Goal: Task Accomplishment & Management: Manage account settings

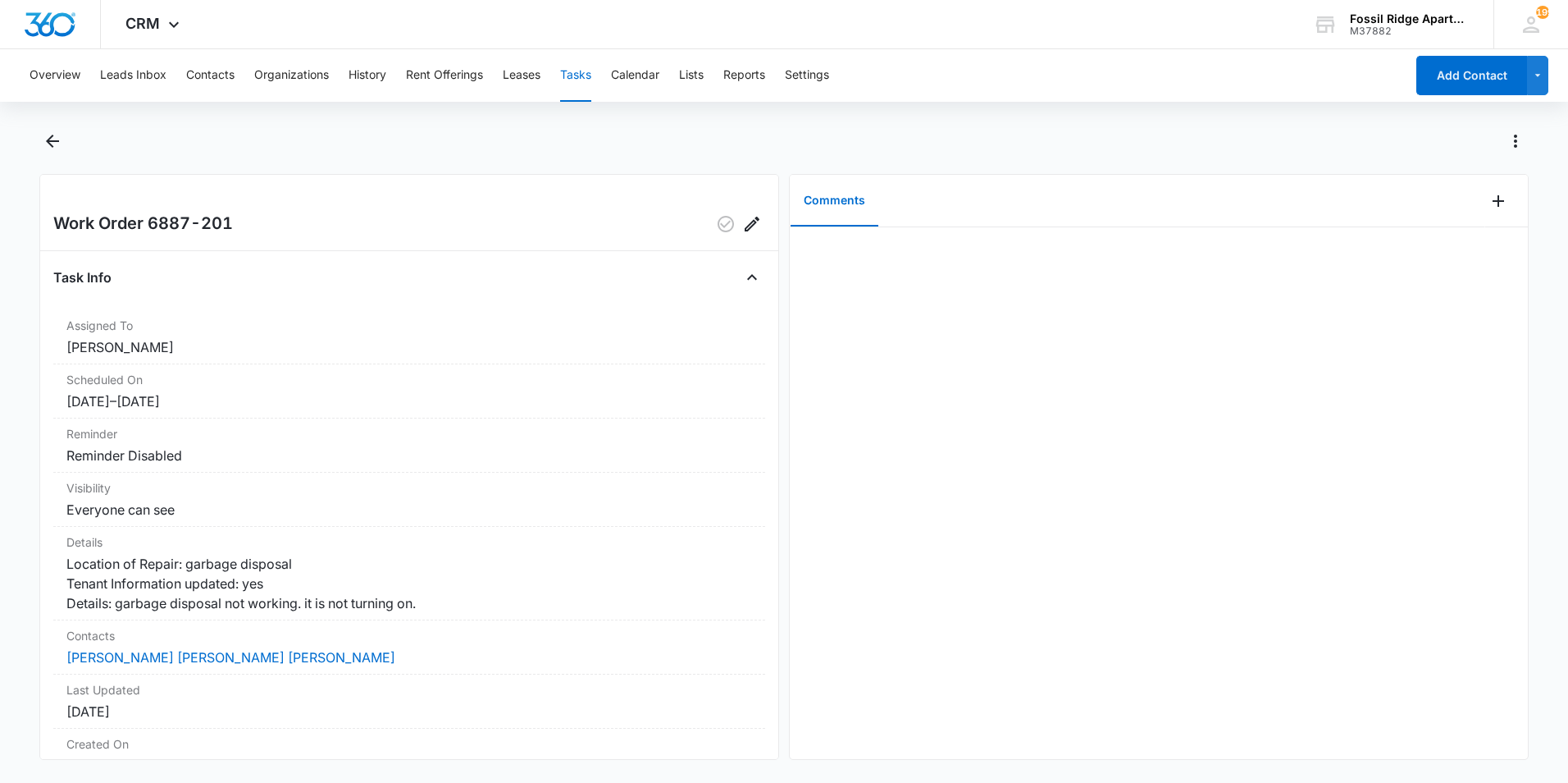
click at [1177, 669] on div at bounding box center [1159, 493] width 738 height 532
click at [1489, 200] on icon "Add Comment" at bounding box center [1498, 201] width 19 height 19
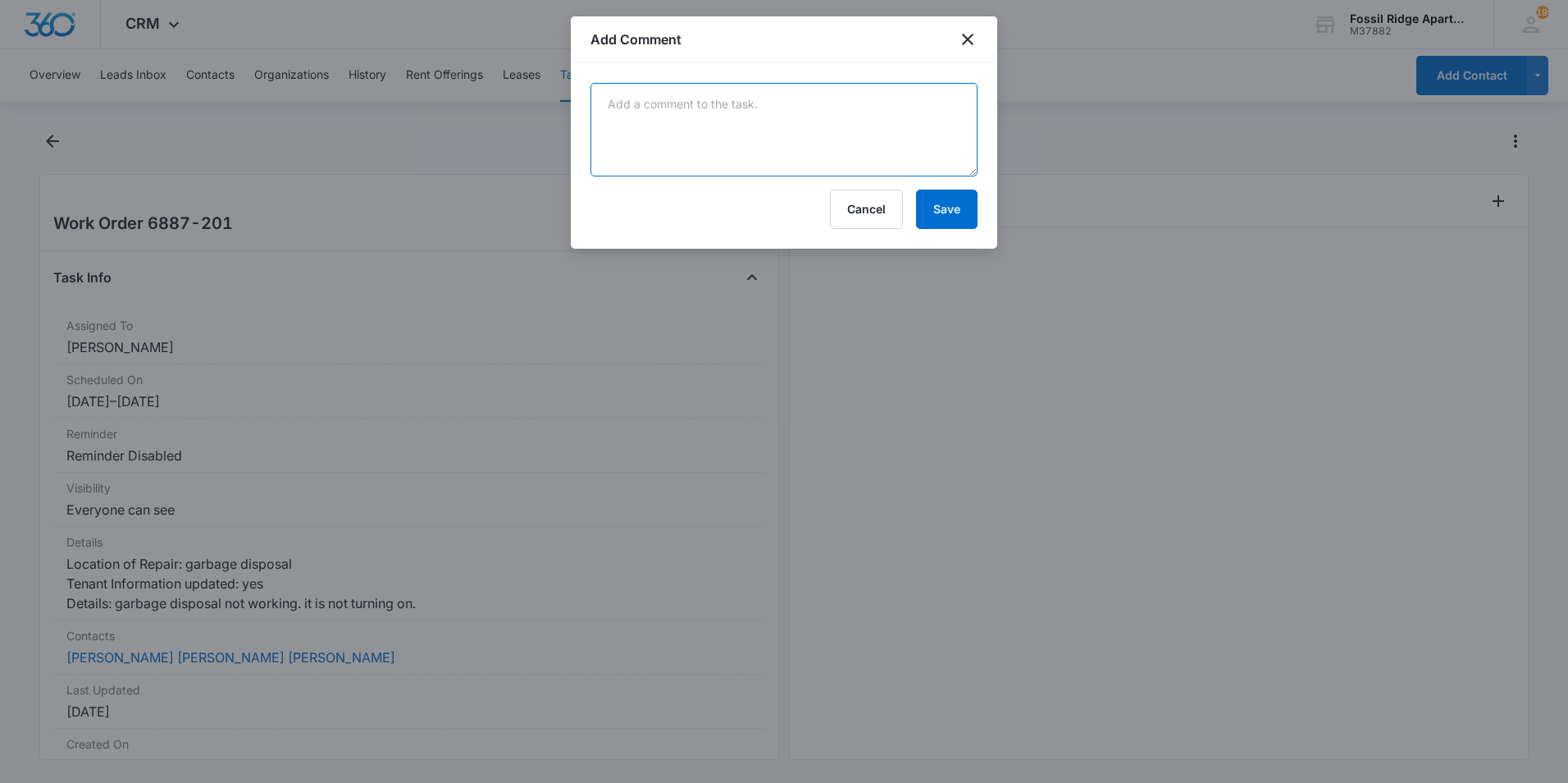
click at [784, 154] on textarea at bounding box center [784, 130] width 387 height 94
click at [913, 105] on textarea "Removed the clog from the disposal and cleared" at bounding box center [784, 130] width 387 height 94
type textarea "R"
click at [612, 106] on textarea "adjusted the disposal and removed the clog." at bounding box center [784, 130] width 387 height 94
type textarea "Adjusted the disposal and removed the clog."
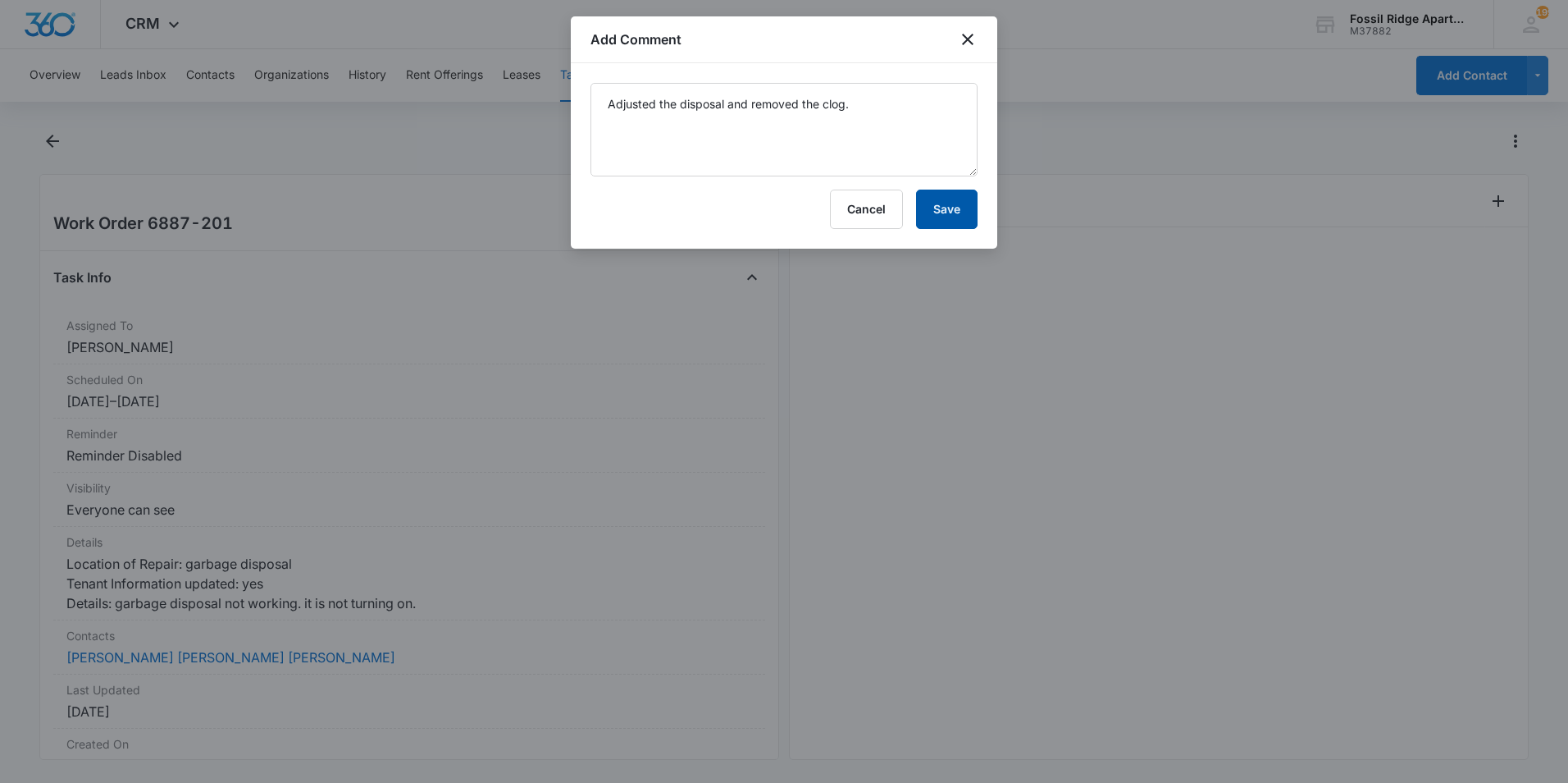
click at [952, 202] on button "Save" at bounding box center [946, 209] width 62 height 40
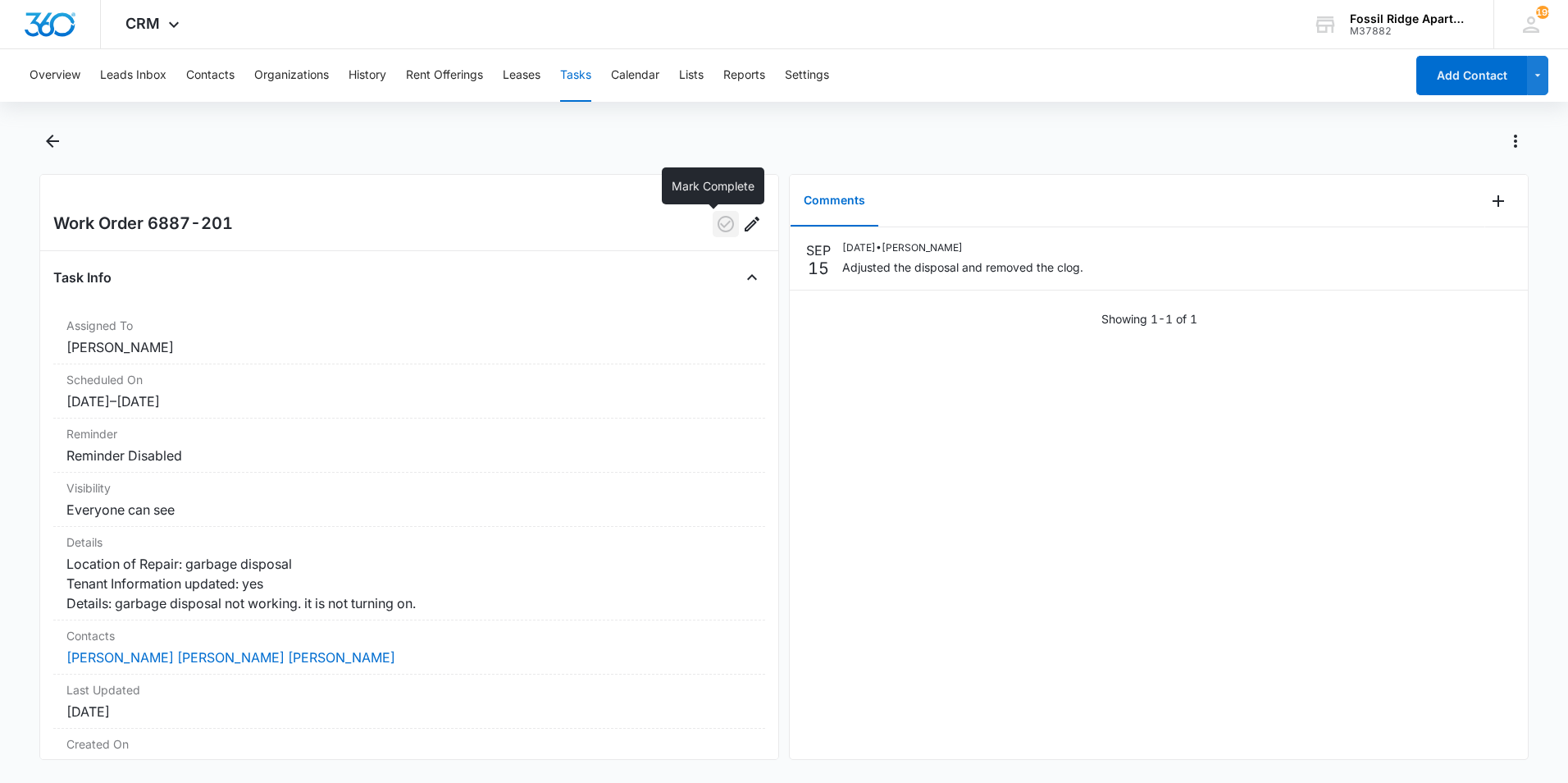
click at [716, 218] on icon "button" at bounding box center [726, 224] width 19 height 19
click at [45, 143] on icon "Back" at bounding box center [52, 141] width 19 height 19
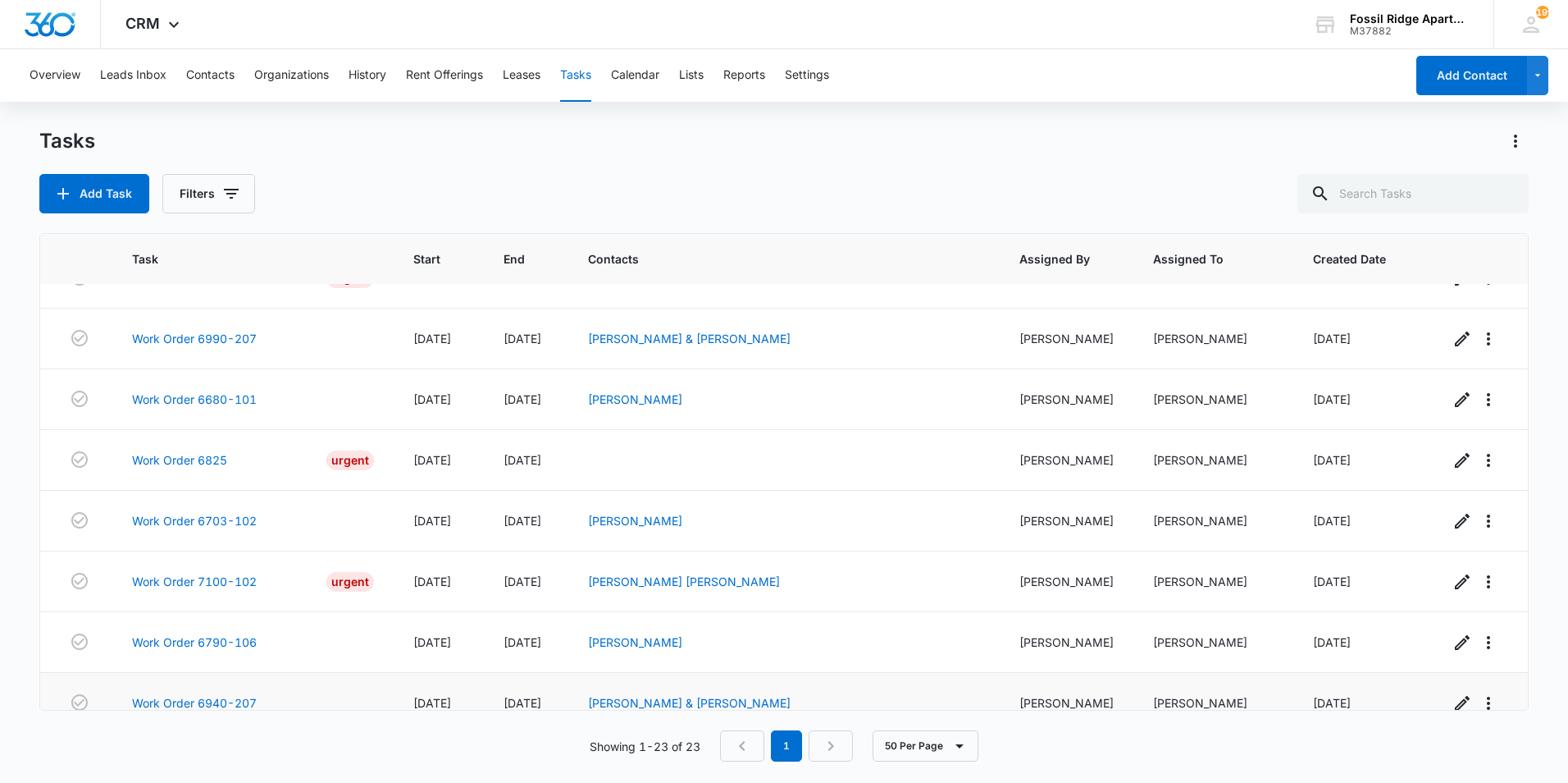
scroll to position [978, 0]
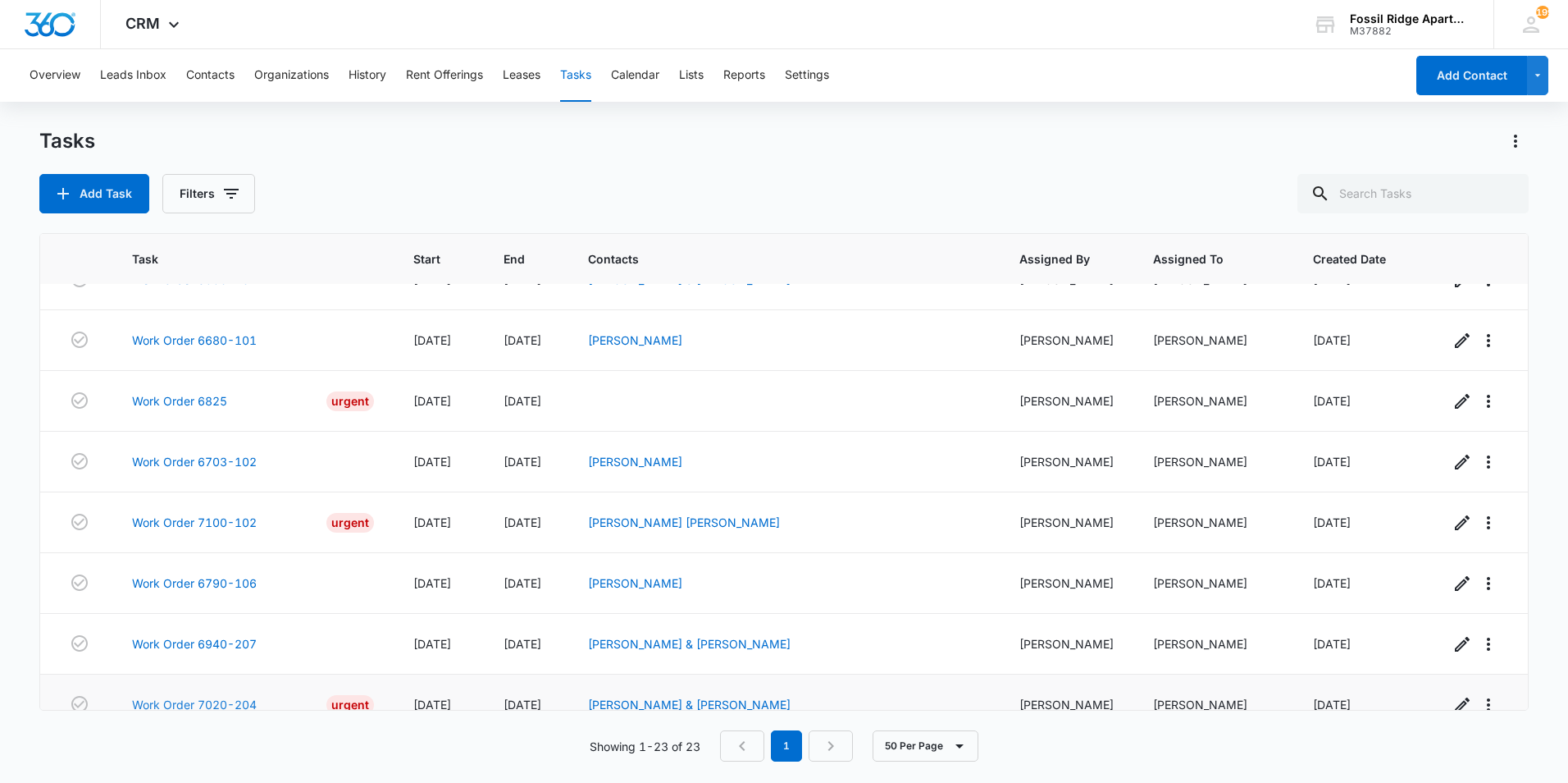
click at [220, 696] on link "Work Order 7020-204" at bounding box center [195, 704] width 125 height 17
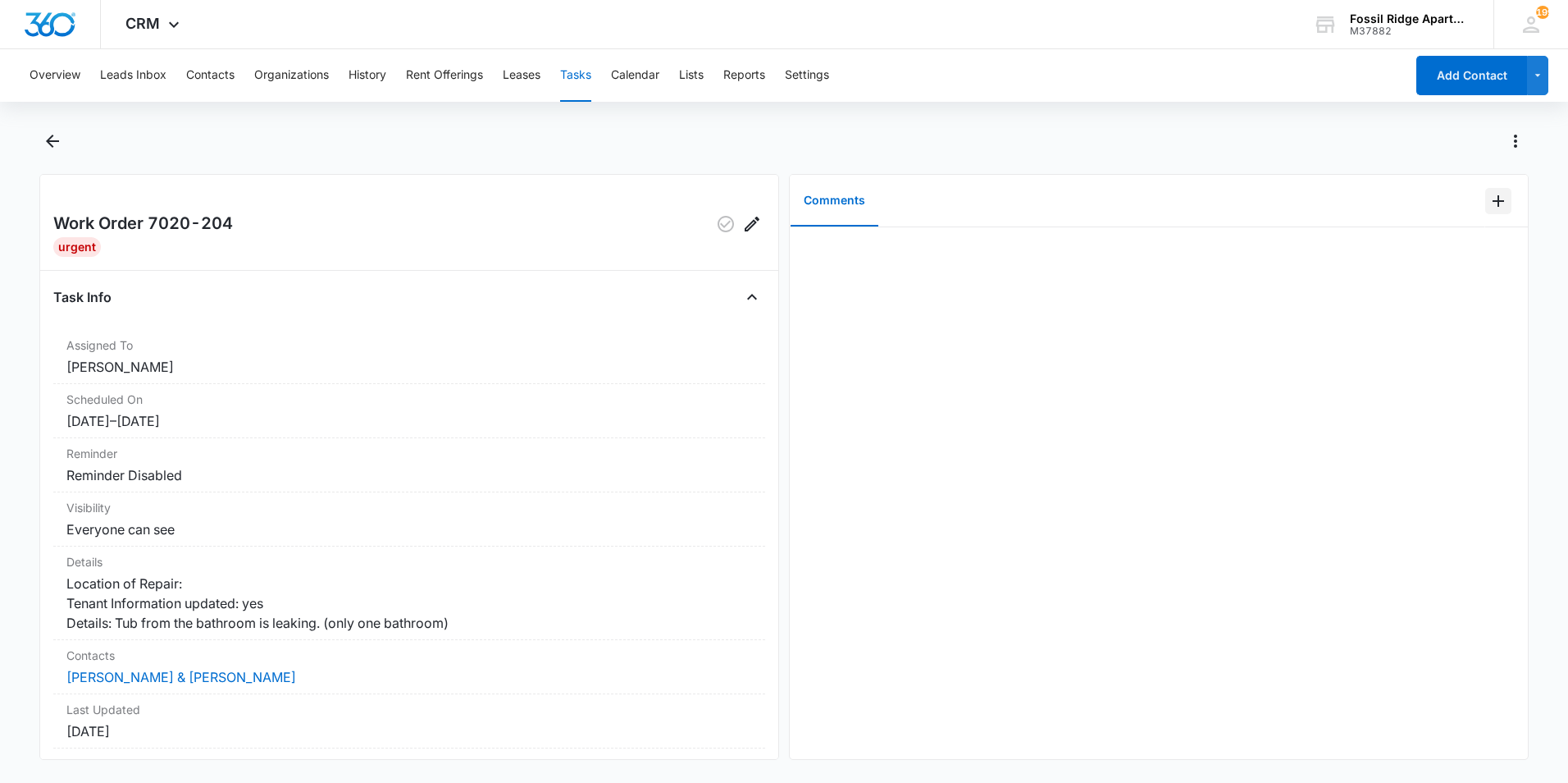
click at [1492, 212] on button "Add Comment" at bounding box center [1498, 201] width 27 height 27
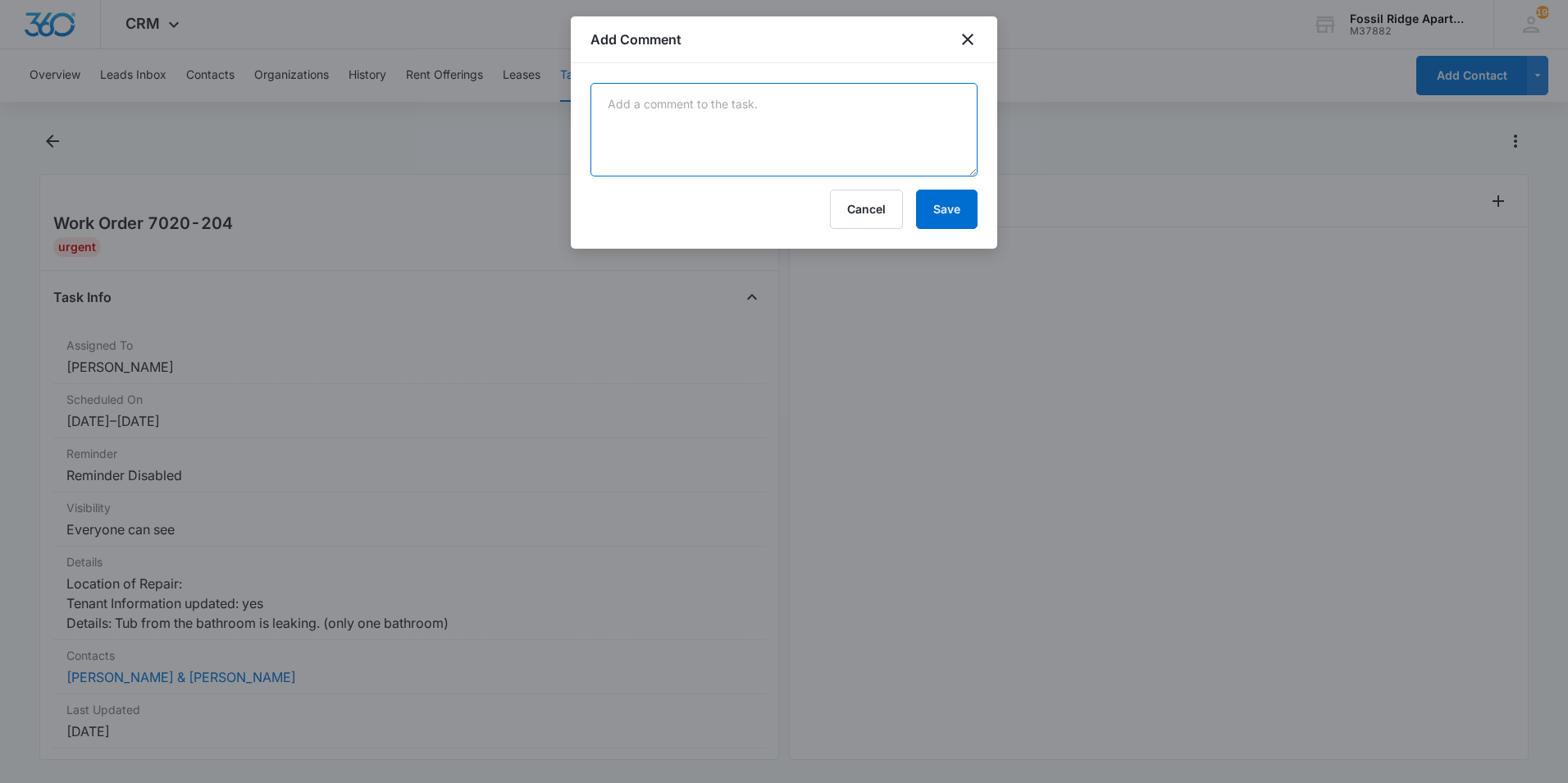
click at [771, 108] on textarea at bounding box center [784, 130] width 387 height 94
type textarea "r"
type textarea "Replaced tub cartridge. Leak has stopped."
drag, startPoint x: 955, startPoint y: 201, endPoint x: 954, endPoint y: 212, distance: 11.0
click at [954, 212] on button "Save" at bounding box center [946, 209] width 62 height 40
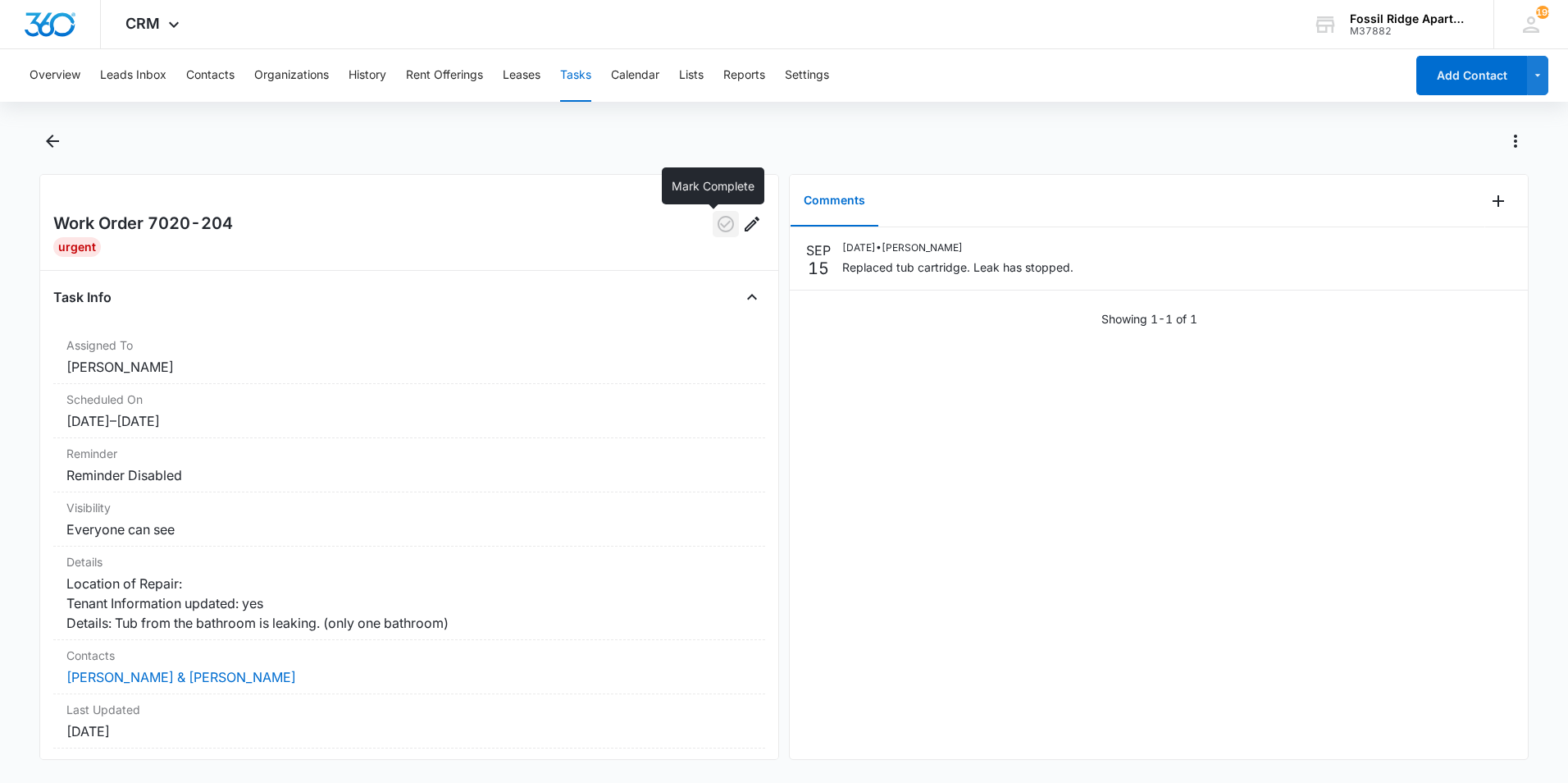
click at [717, 228] on icon "button" at bounding box center [726, 224] width 19 height 19
click at [50, 138] on icon "Back" at bounding box center [52, 141] width 13 height 13
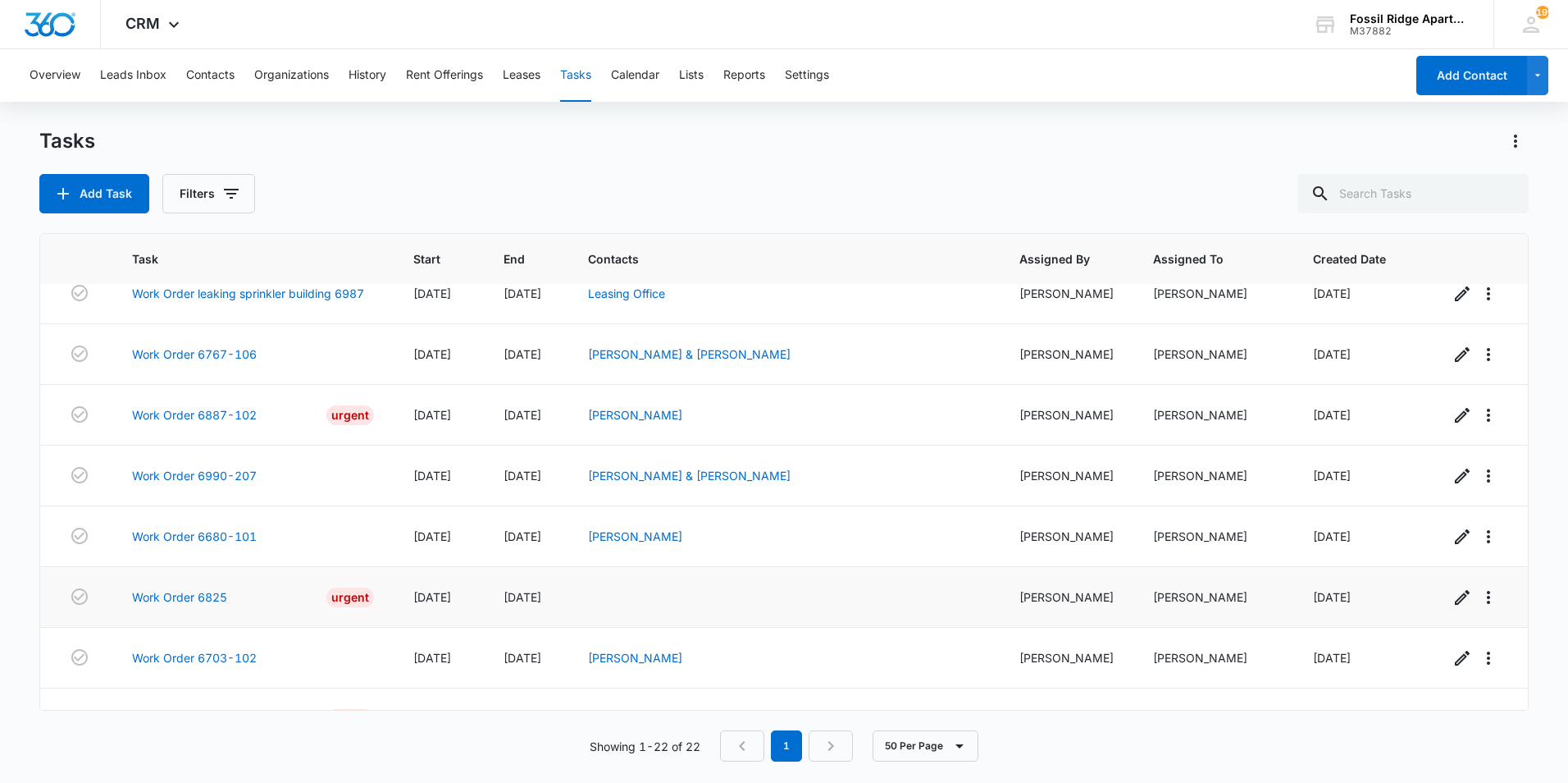
scroll to position [917, 0]
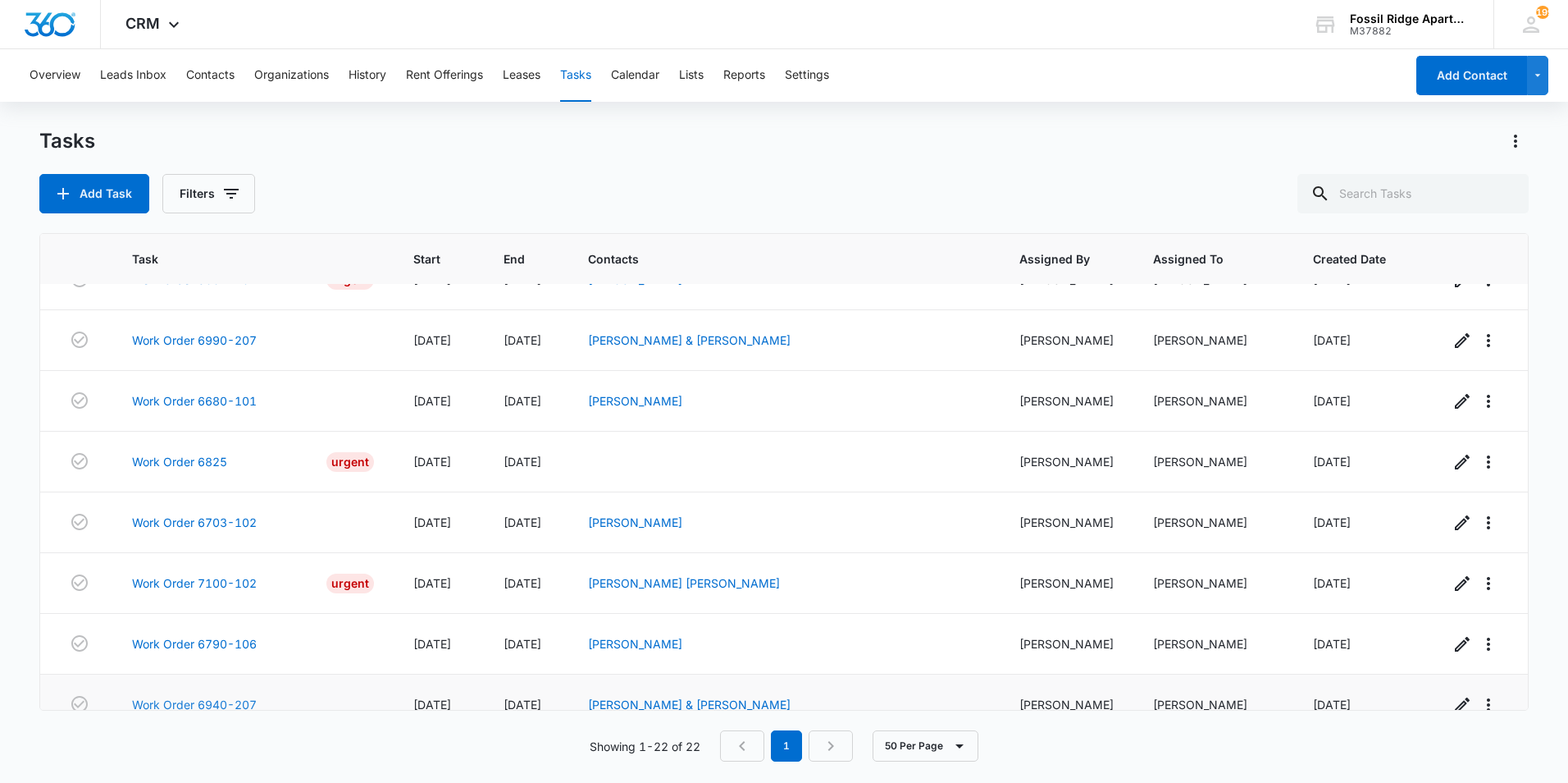
click at [194, 696] on link "Work Order 6940-207" at bounding box center [195, 704] width 125 height 17
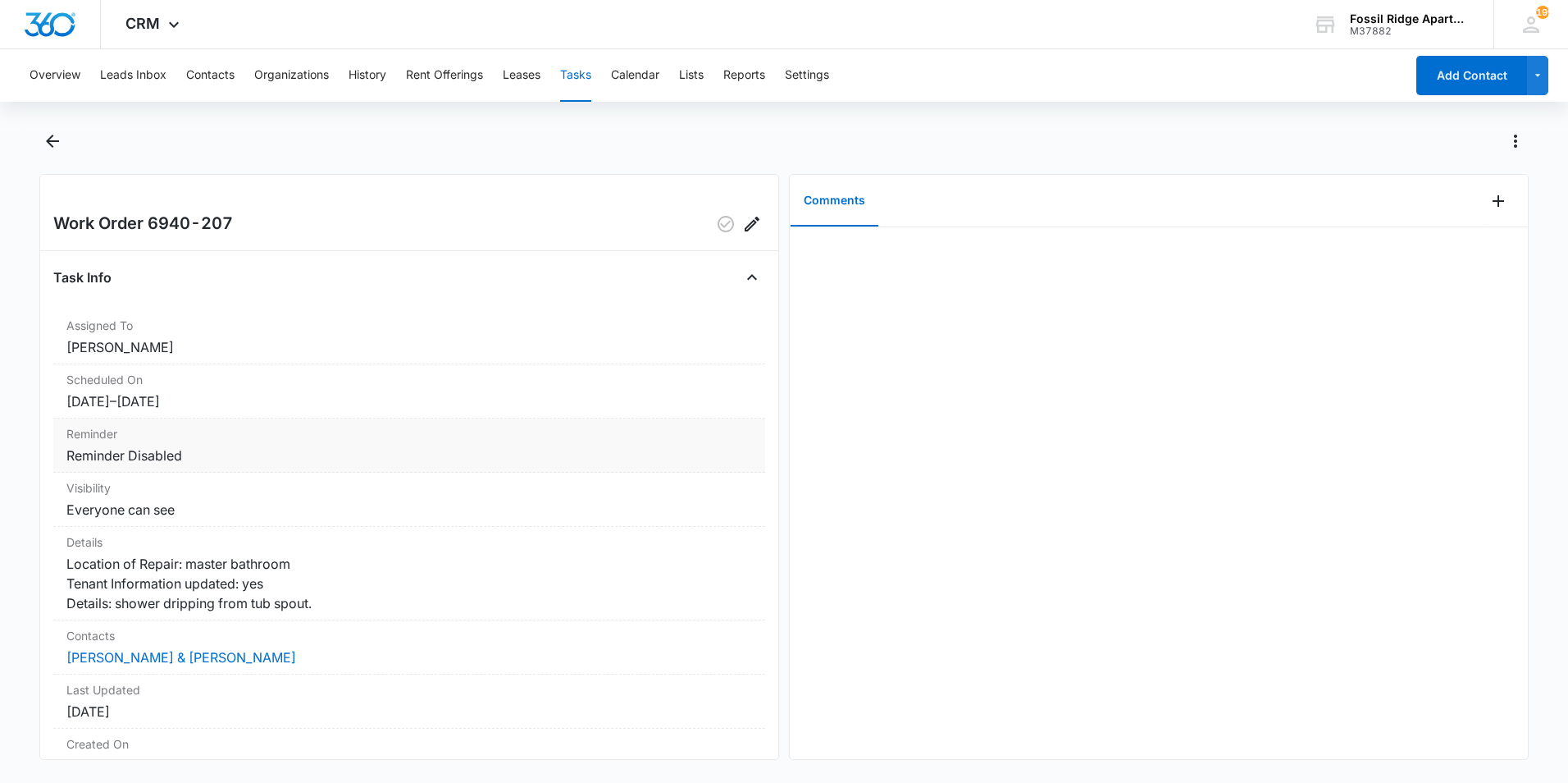
drag, startPoint x: 189, startPoint y: 638, endPoint x: 694, endPoint y: 452, distance: 538.2
click at [694, 452] on dd "Reminder Disabled" at bounding box center [409, 455] width 686 height 19
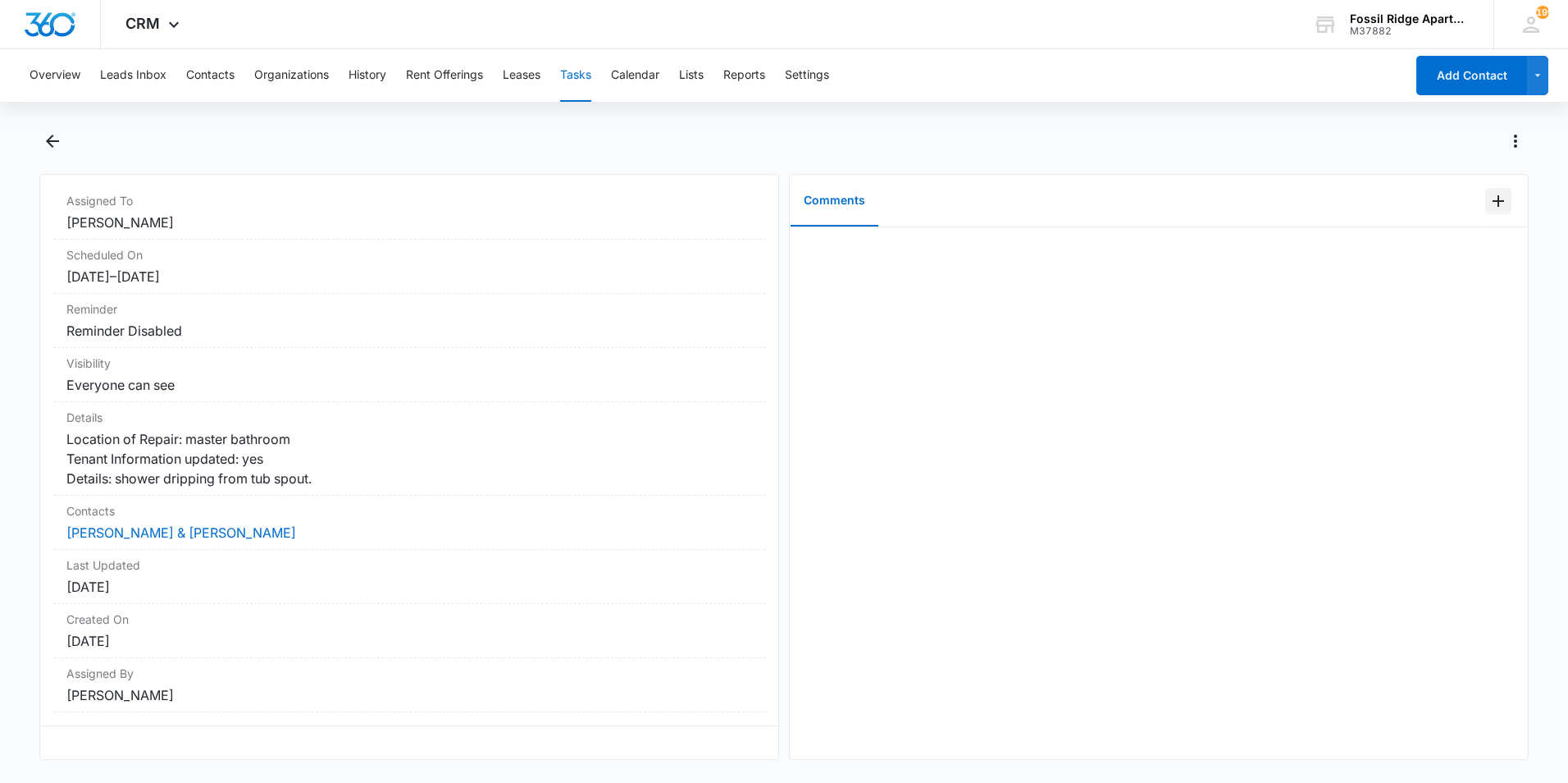
click at [1492, 199] on icon "Add Comment" at bounding box center [1498, 201] width 19 height 19
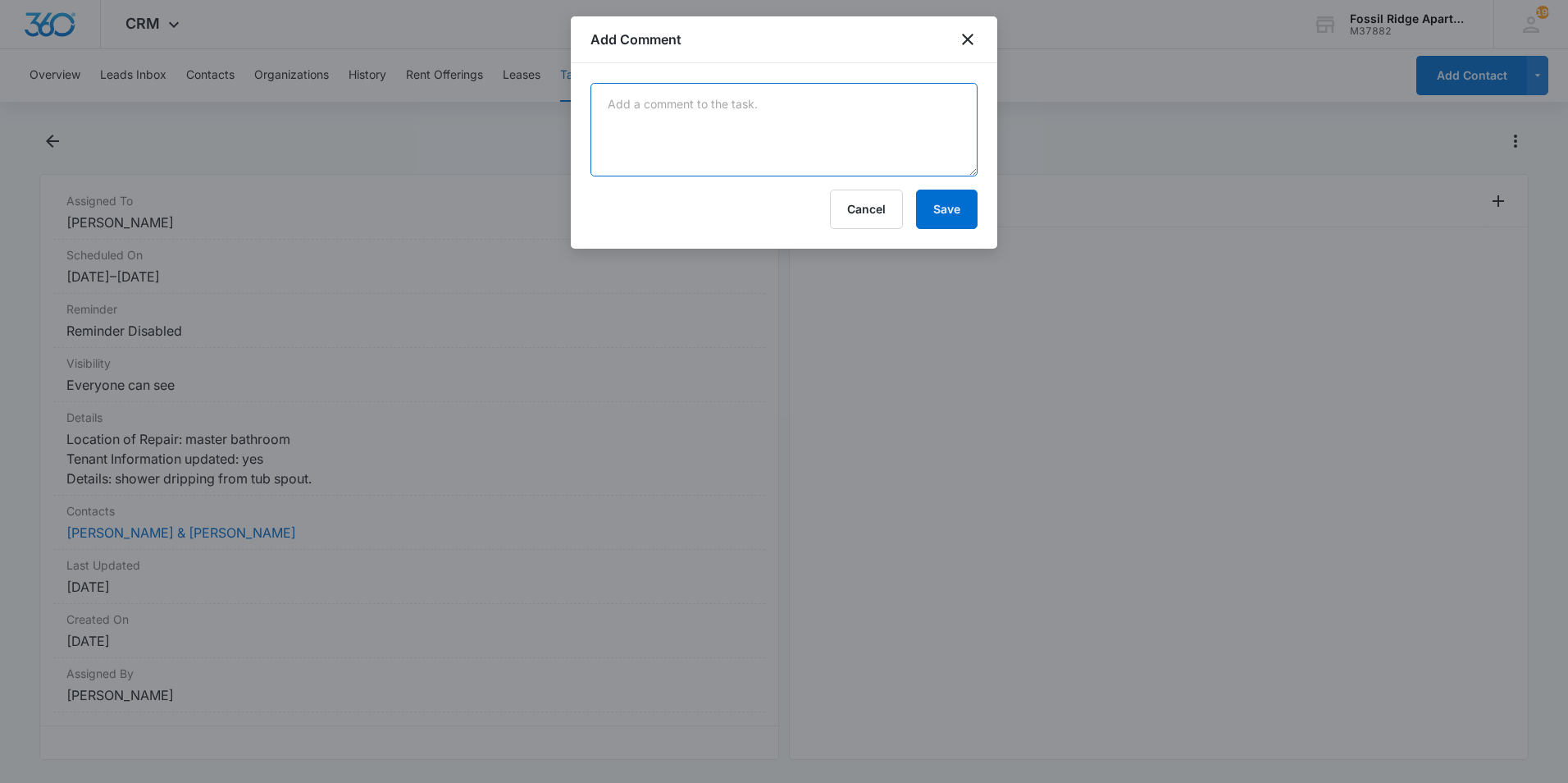
click at [751, 141] on textarea at bounding box center [784, 130] width 387 height 94
type textarea "Replaced tub cartridge and the leak stopped."
click at [952, 219] on button "Save" at bounding box center [946, 209] width 62 height 40
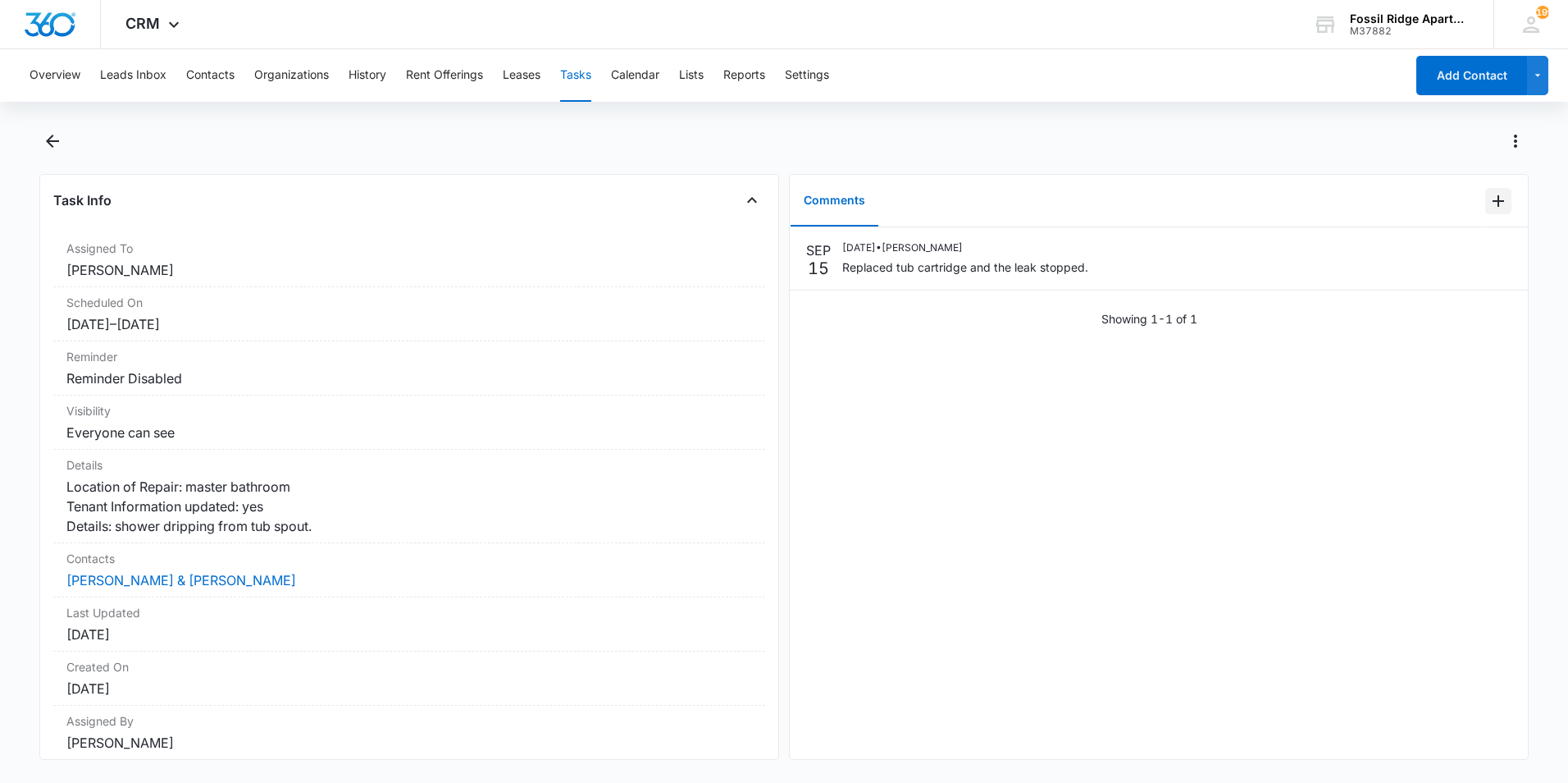
scroll to position [0, 0]
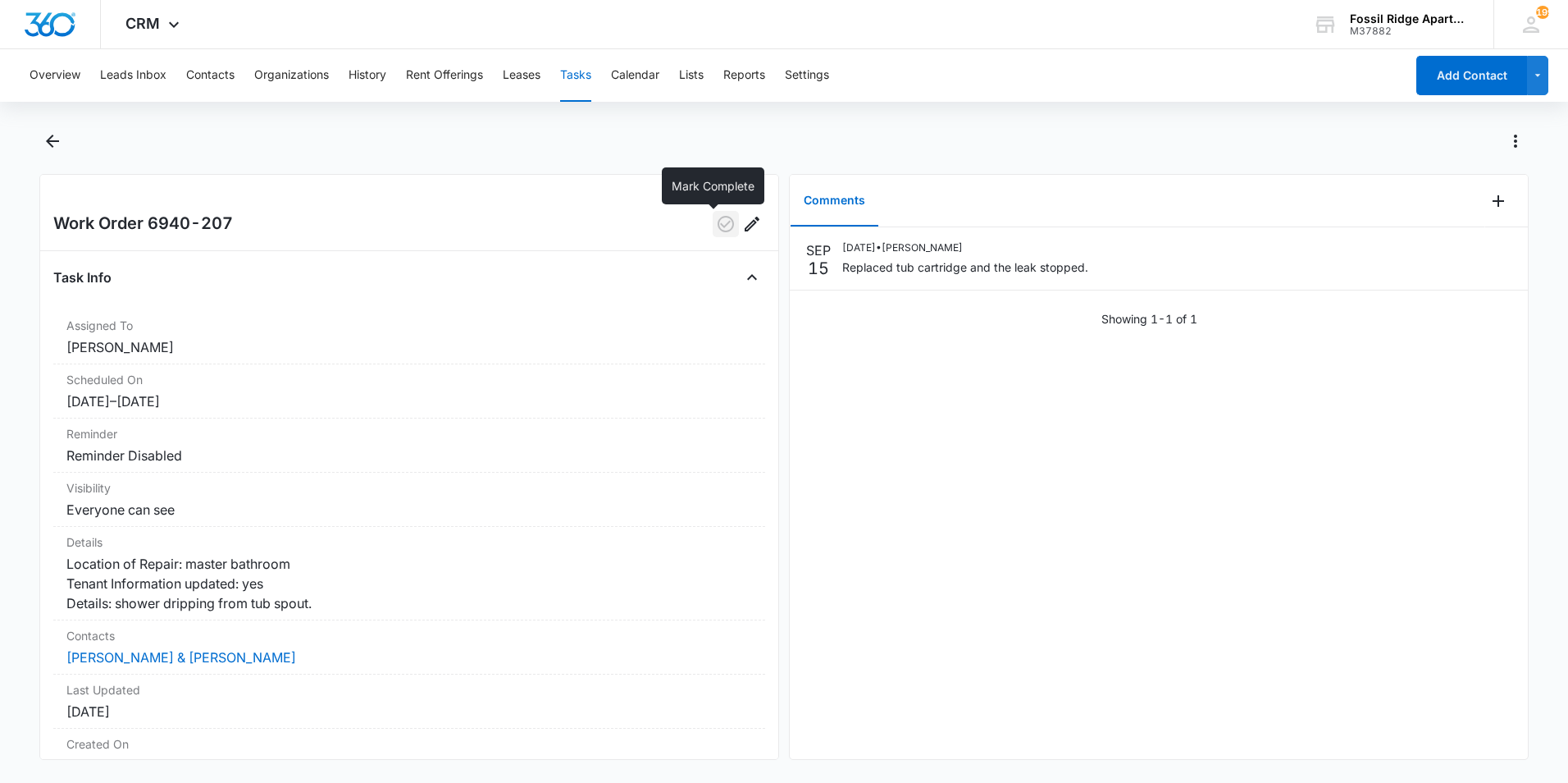
click at [716, 225] on icon "button" at bounding box center [726, 224] width 19 height 19
click at [43, 148] on icon "Back" at bounding box center [52, 141] width 19 height 19
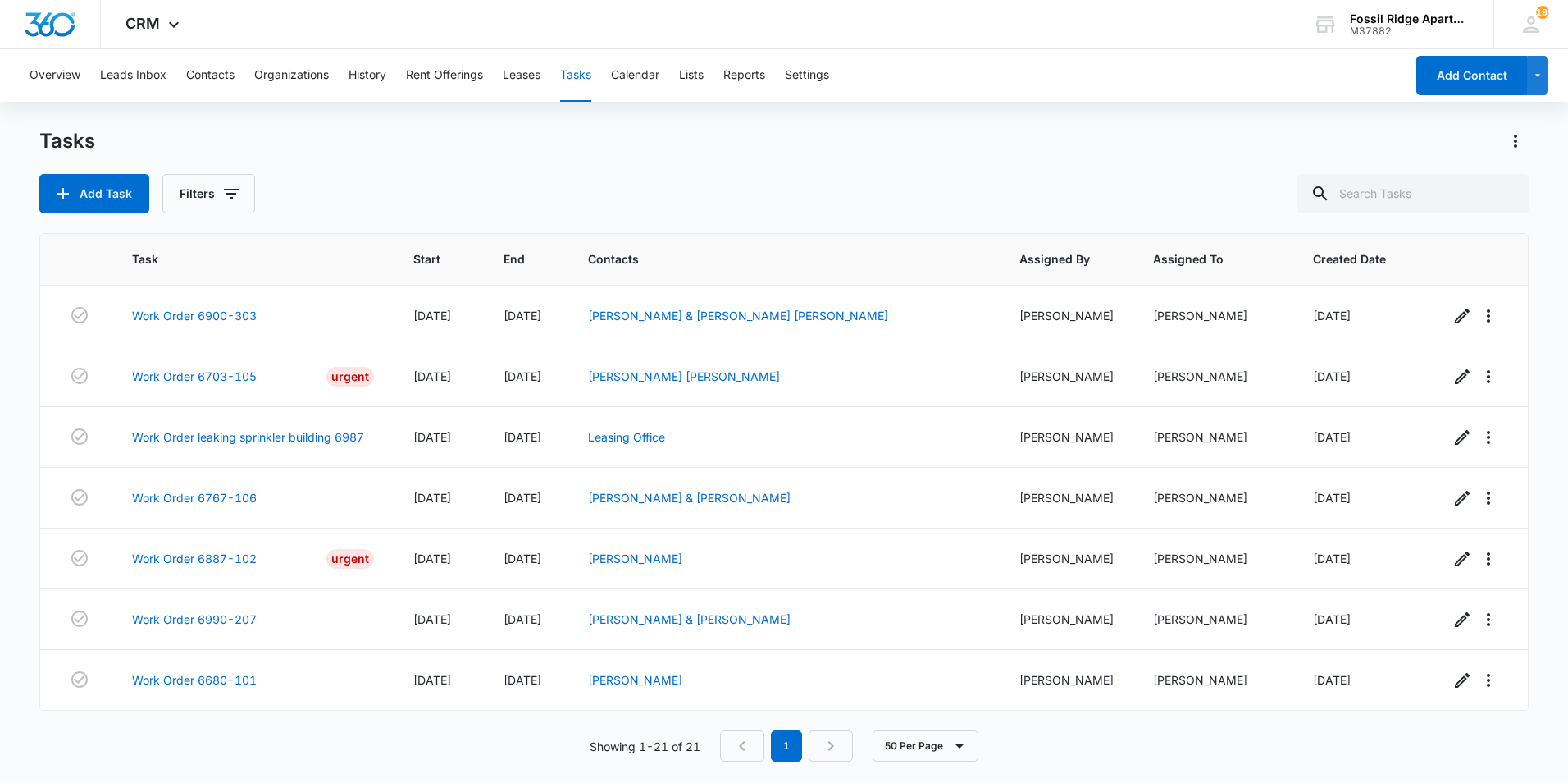
scroll to position [857, 0]
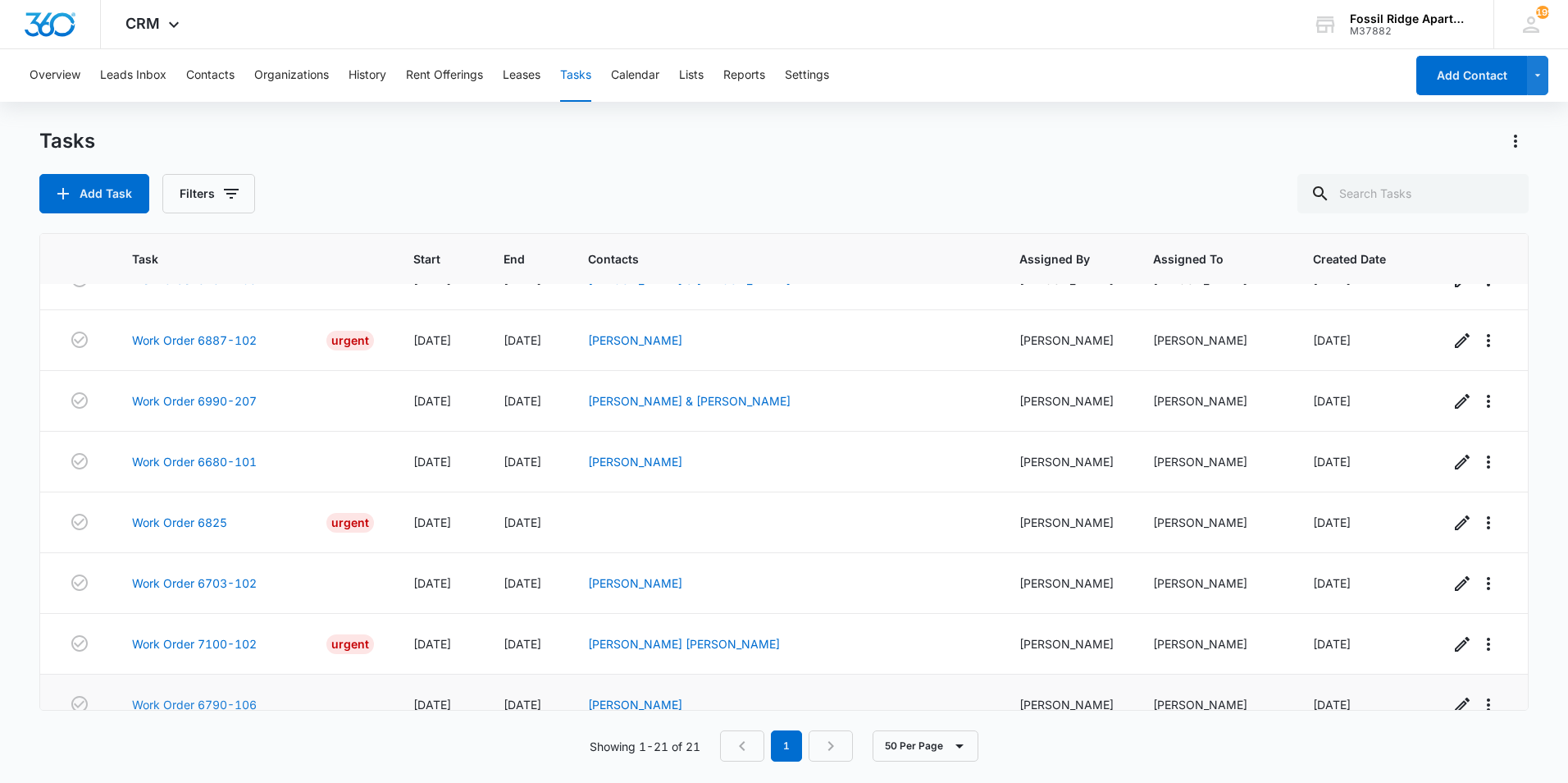
click at [199, 696] on link "Work Order 6790-106" at bounding box center [195, 704] width 125 height 17
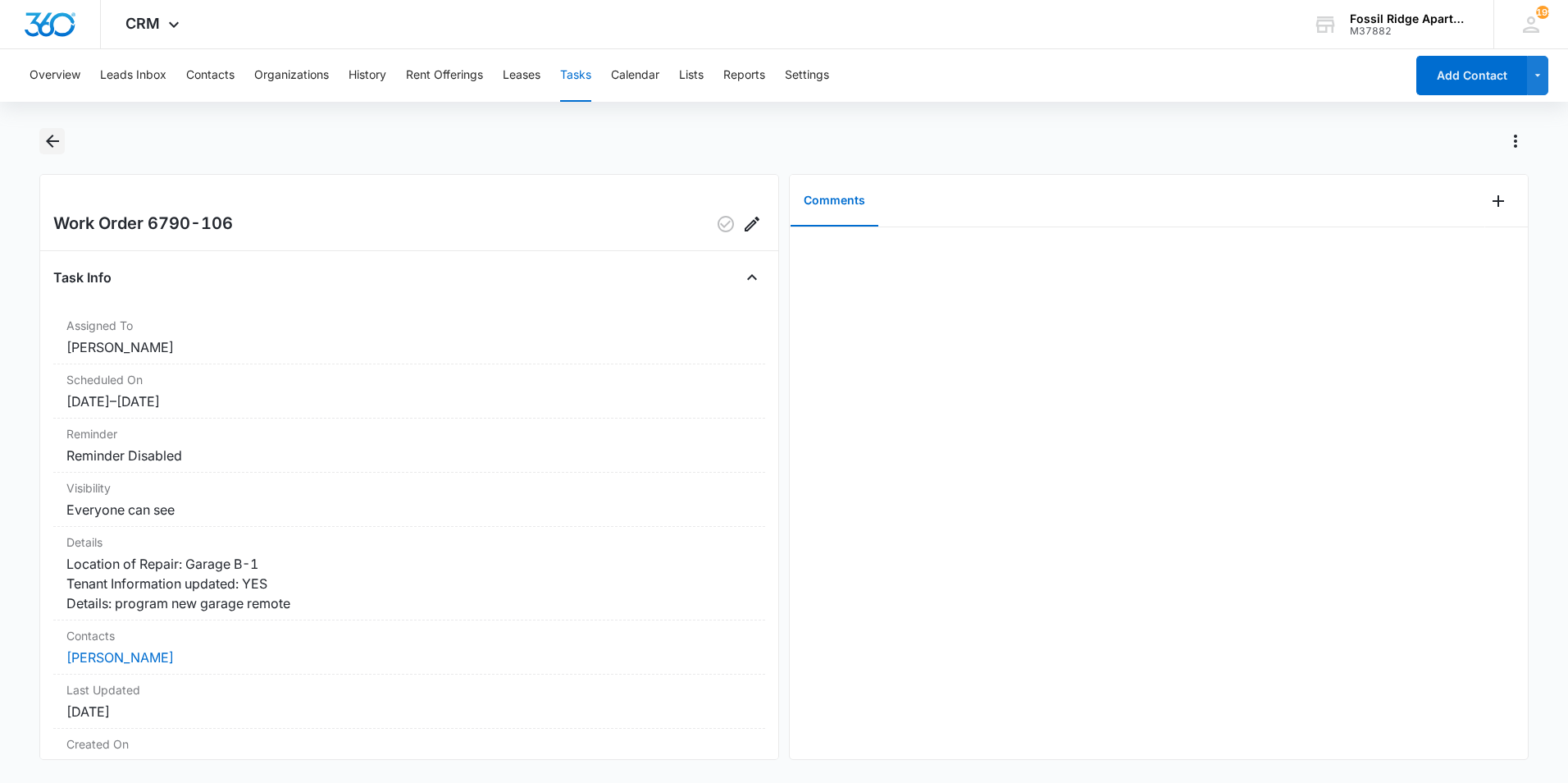
click at [53, 141] on icon "Back" at bounding box center [52, 141] width 13 height 13
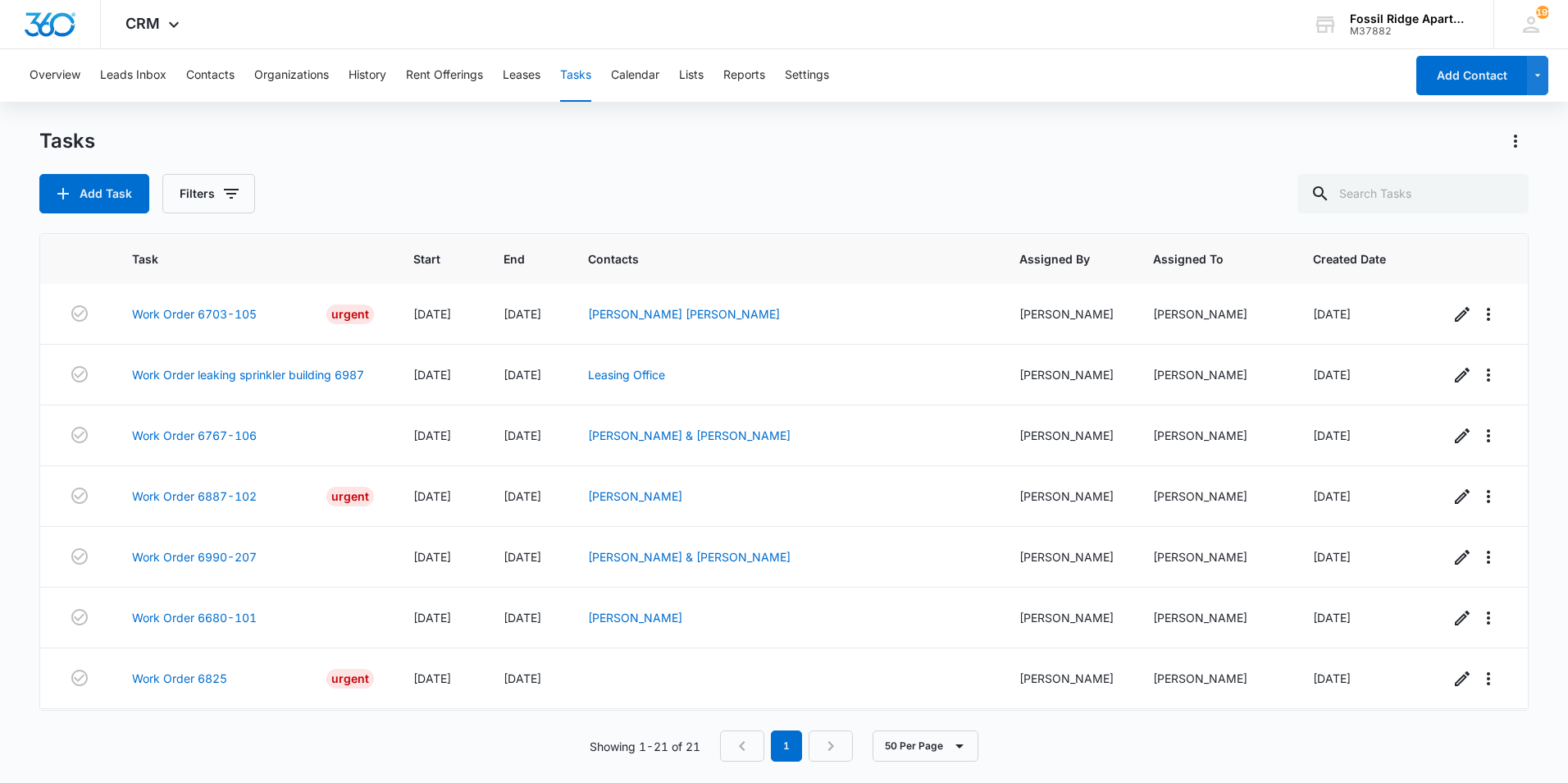
scroll to position [857, 0]
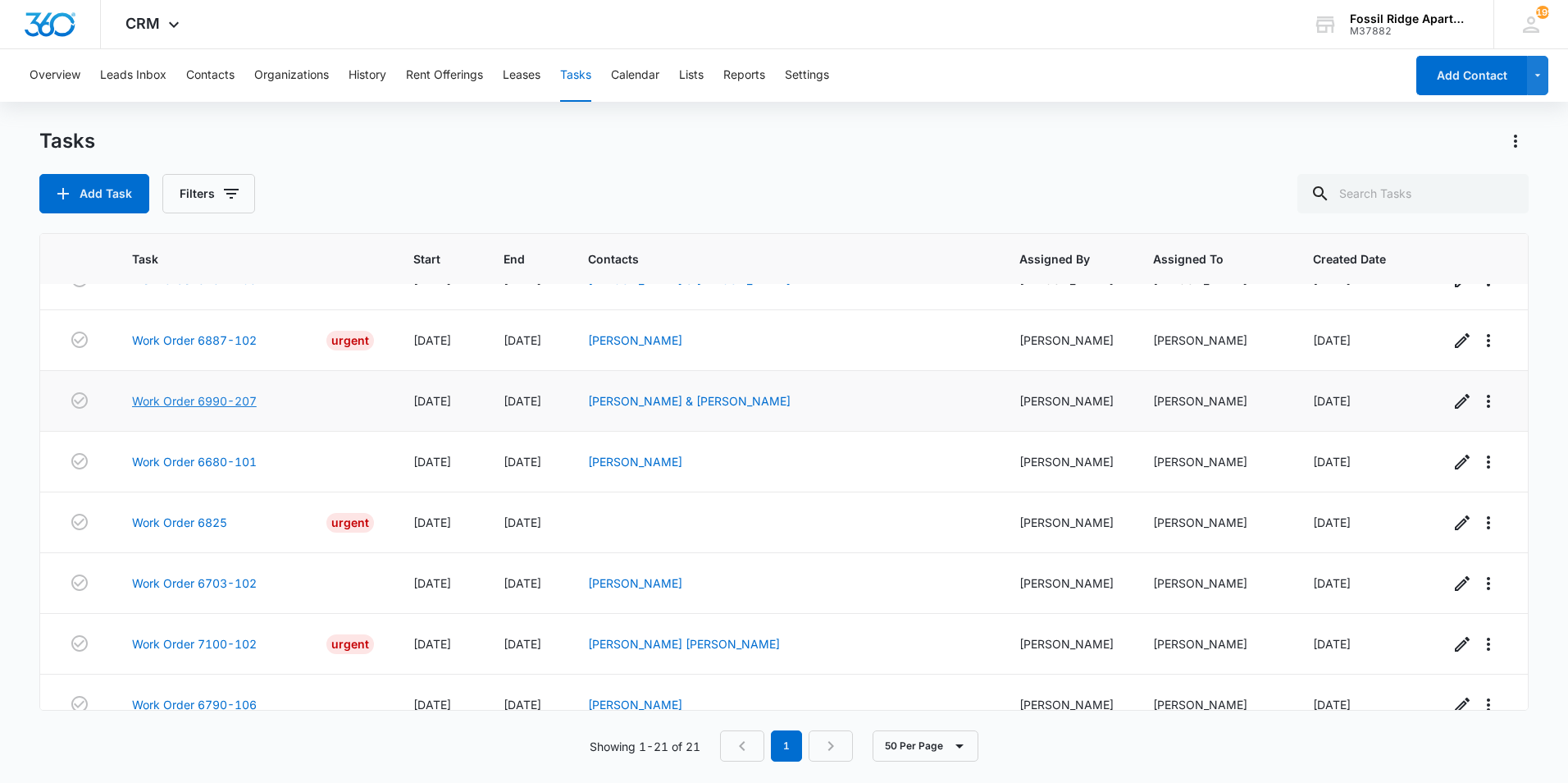
click at [239, 392] on link "Work Order 6990-207" at bounding box center [195, 400] width 125 height 17
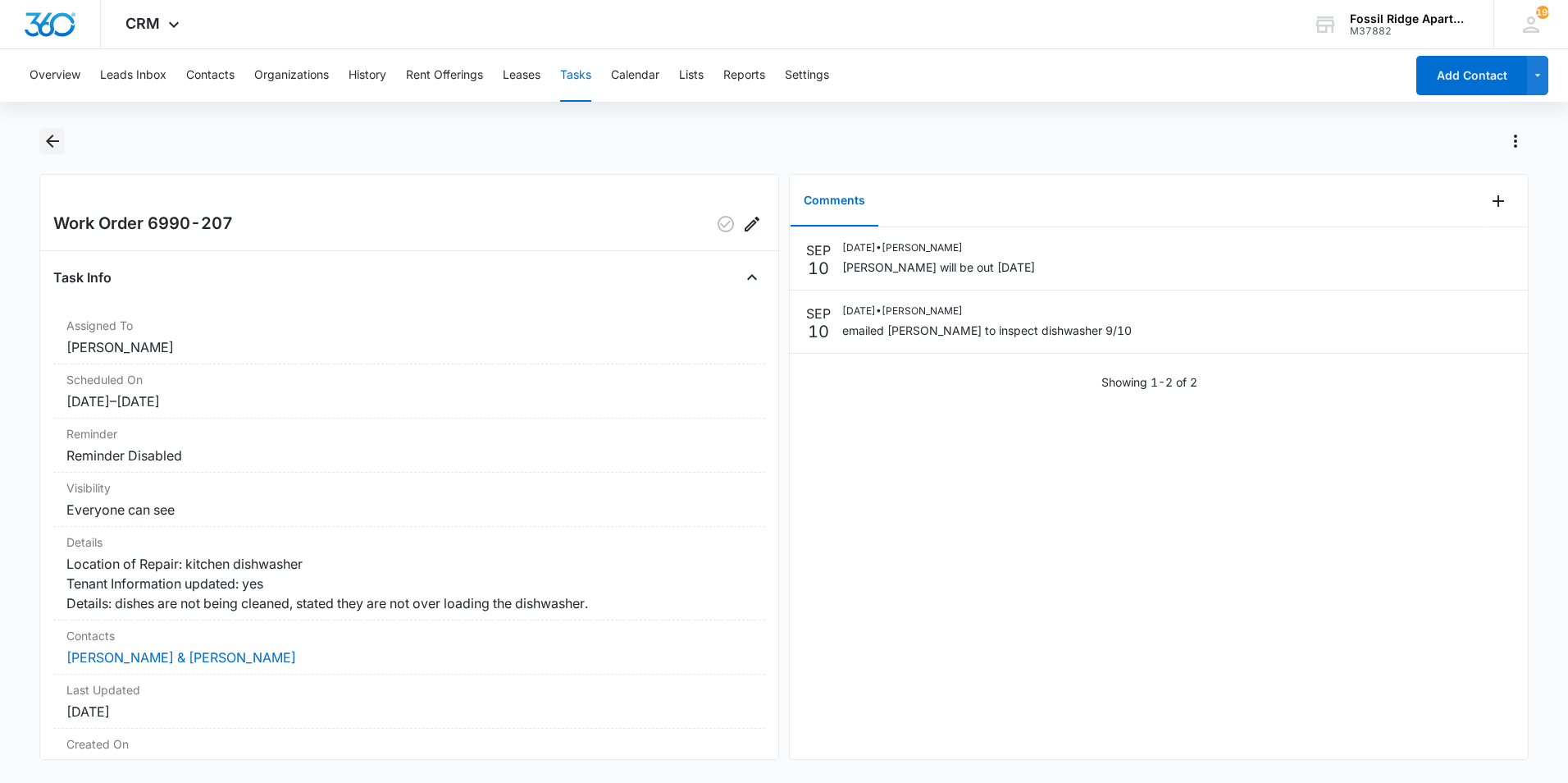
click at [50, 136] on icon "Back" at bounding box center [52, 141] width 19 height 19
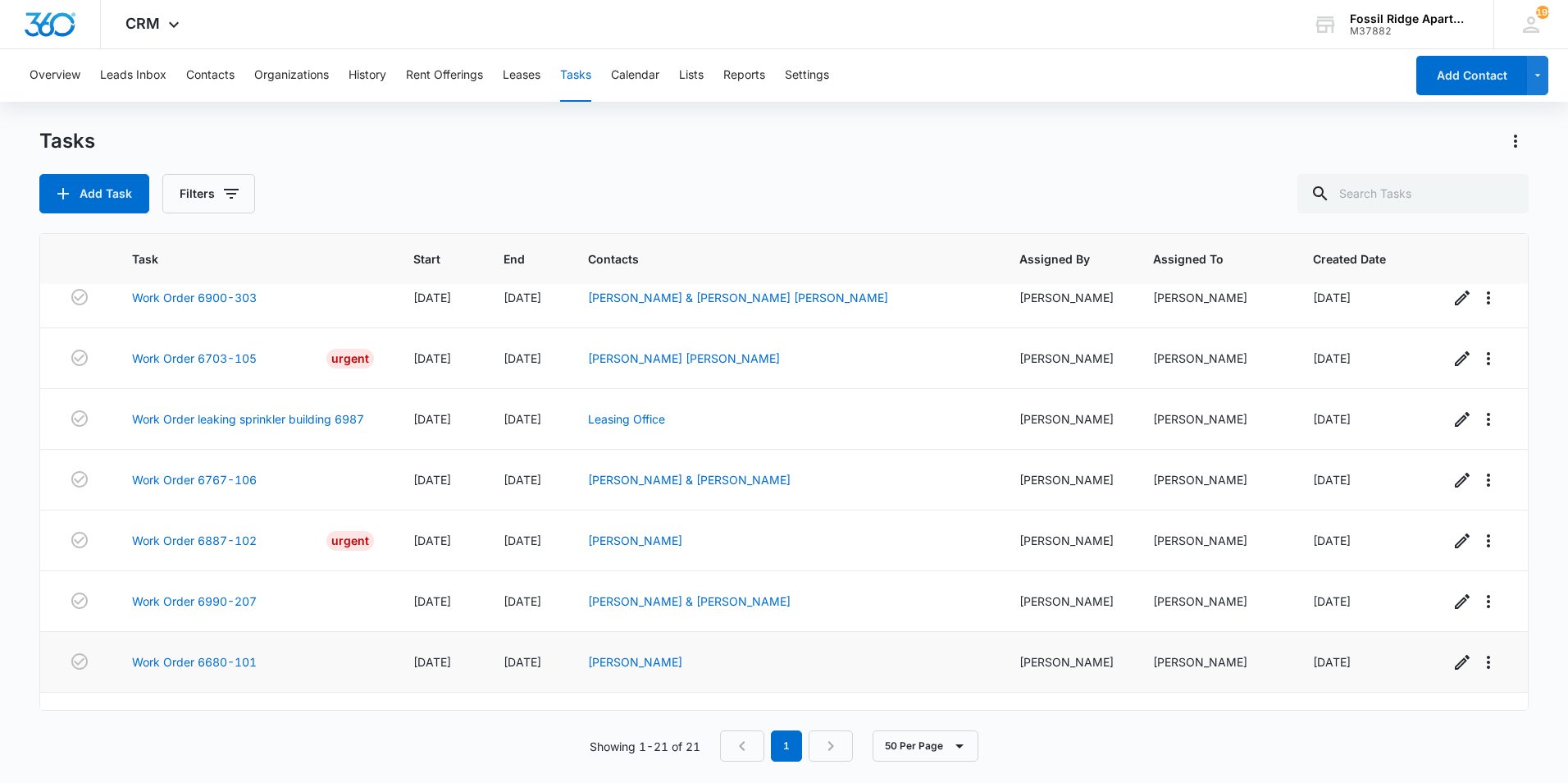
scroll to position [857, 0]
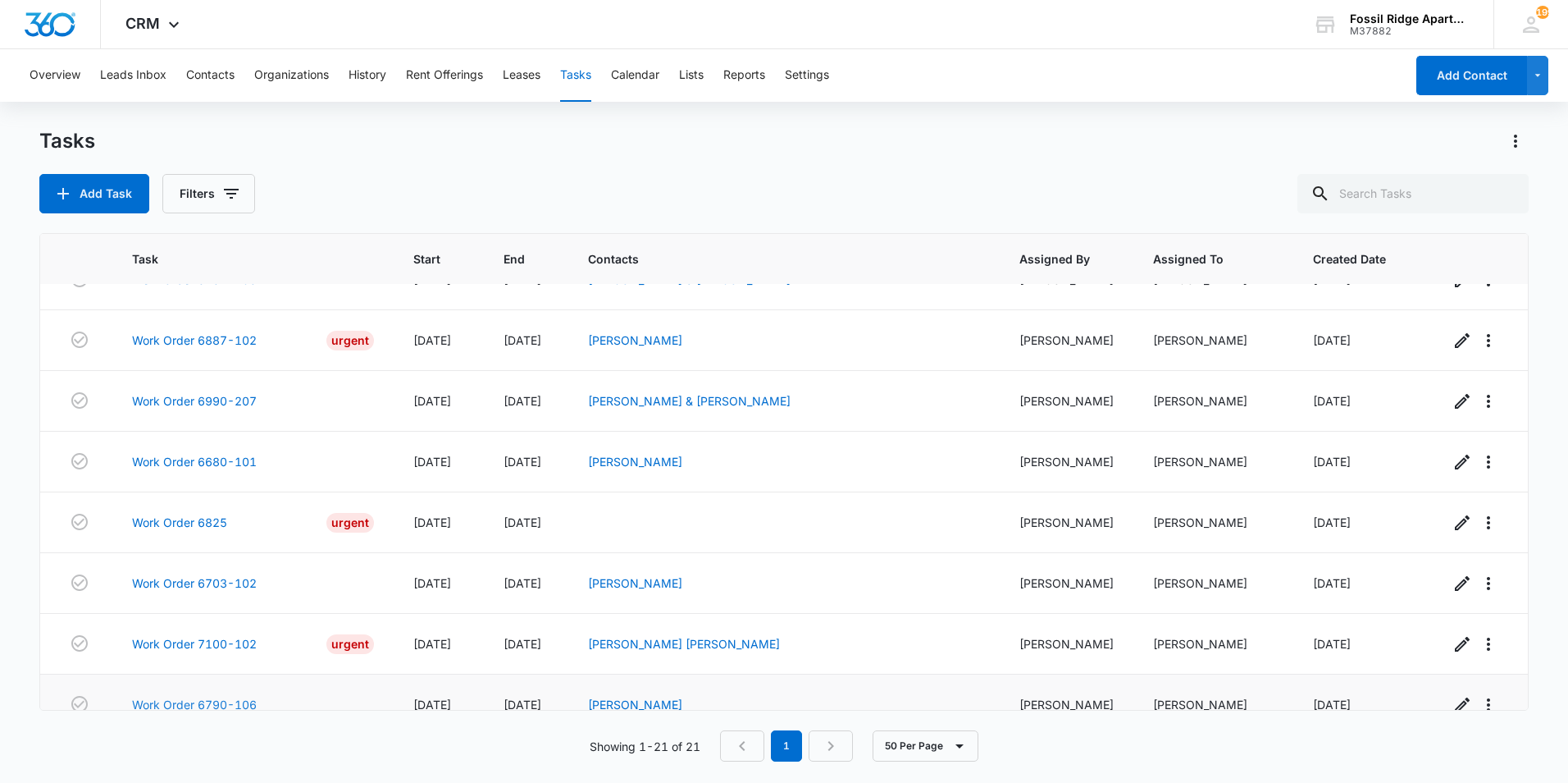
click at [206, 696] on link "Work Order 6790-106" at bounding box center [195, 704] width 125 height 17
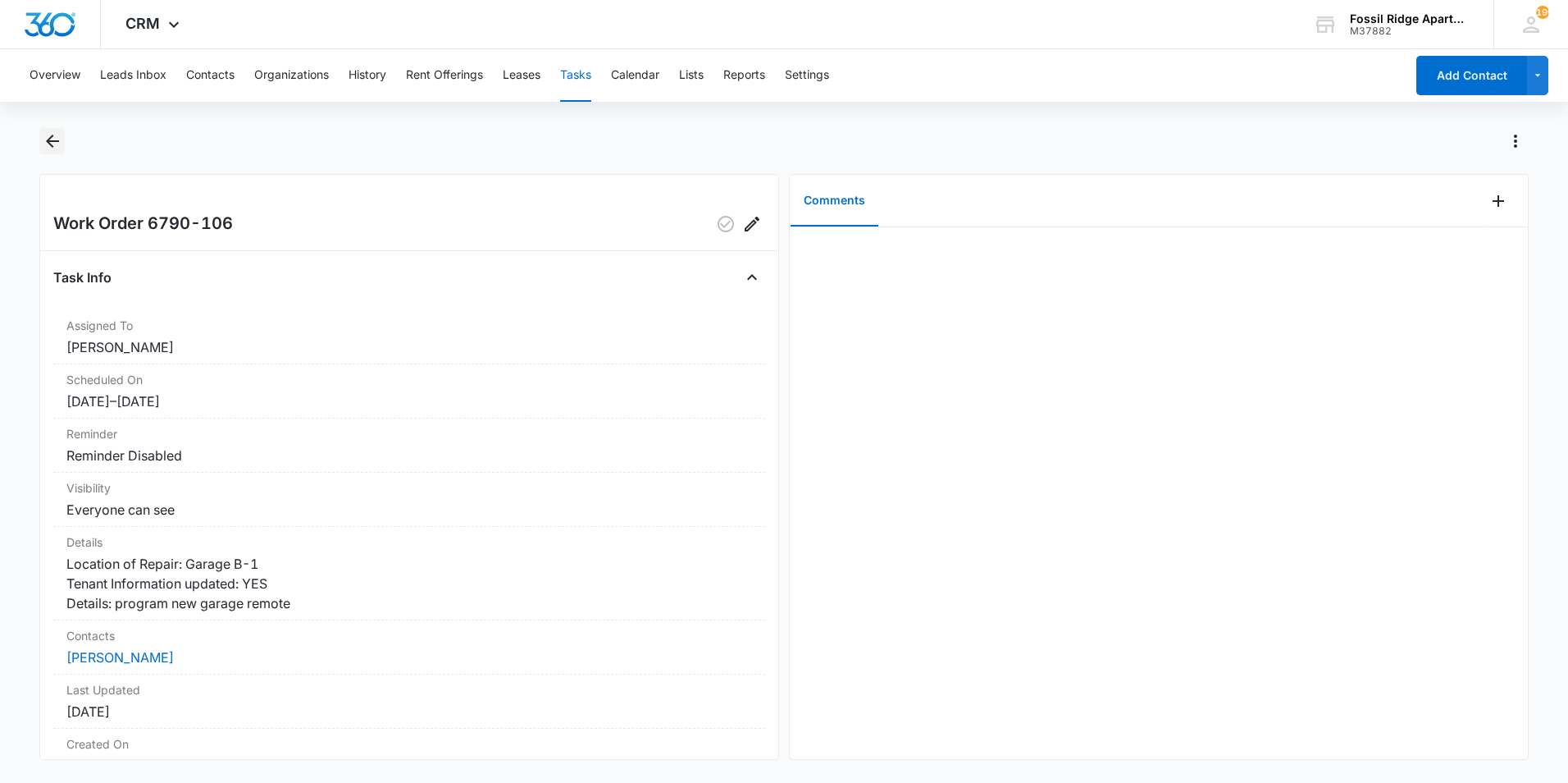
click at [63, 144] on button "Back" at bounding box center [52, 141] width 26 height 27
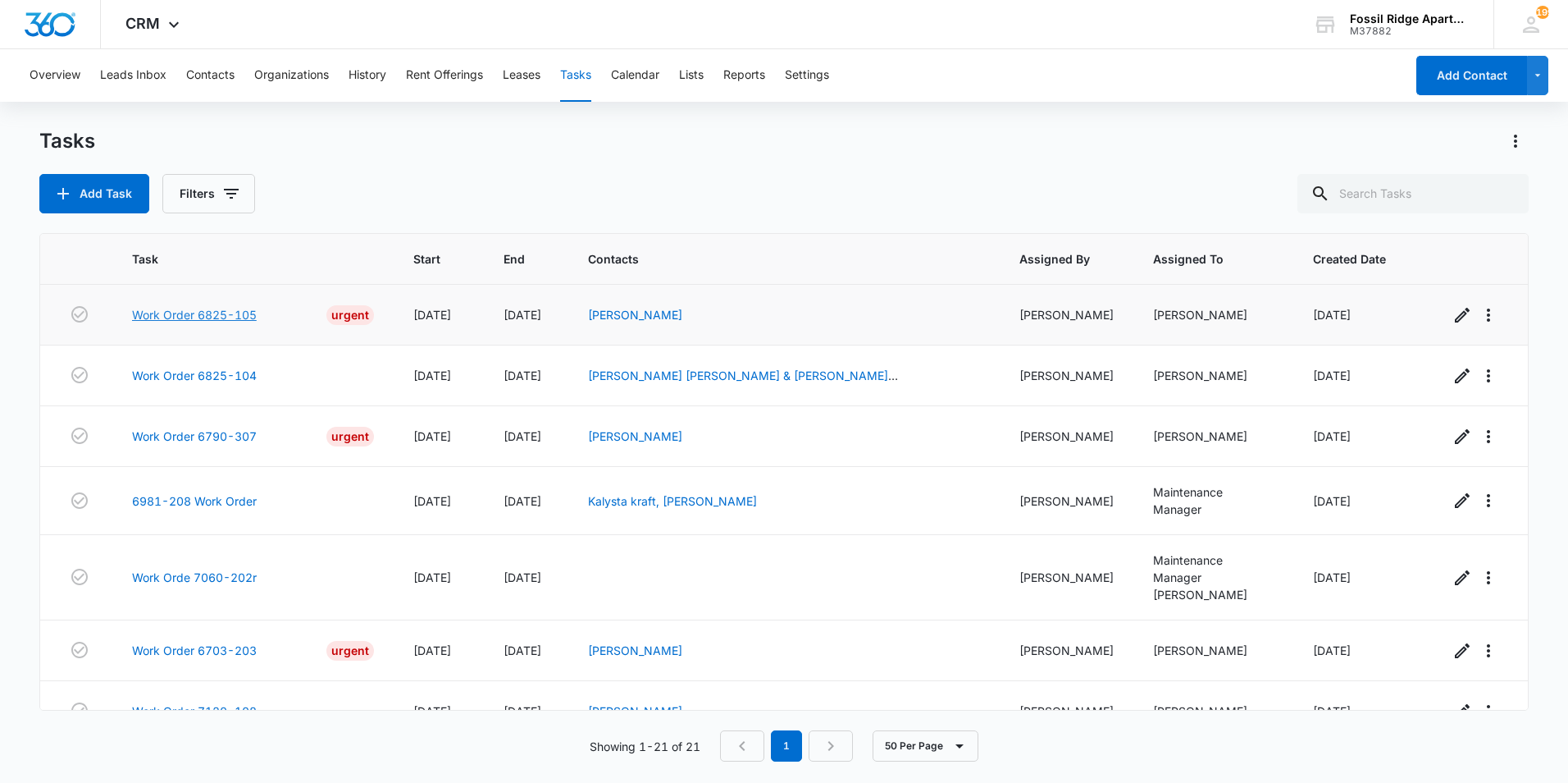
click at [208, 309] on link "Work Order 6825-105" at bounding box center [195, 315] width 125 height 17
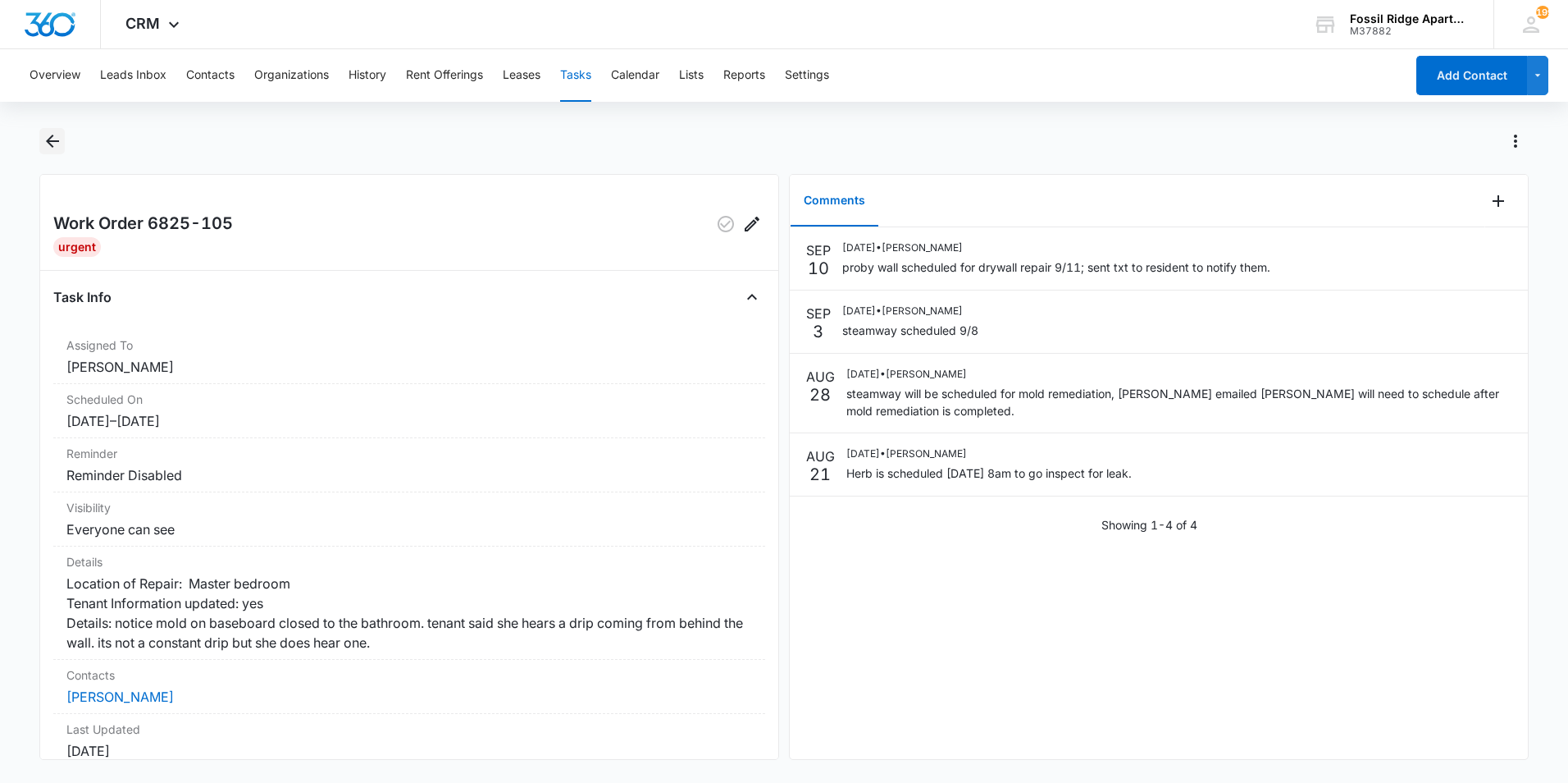
click at [50, 140] on icon "Back" at bounding box center [52, 141] width 19 height 19
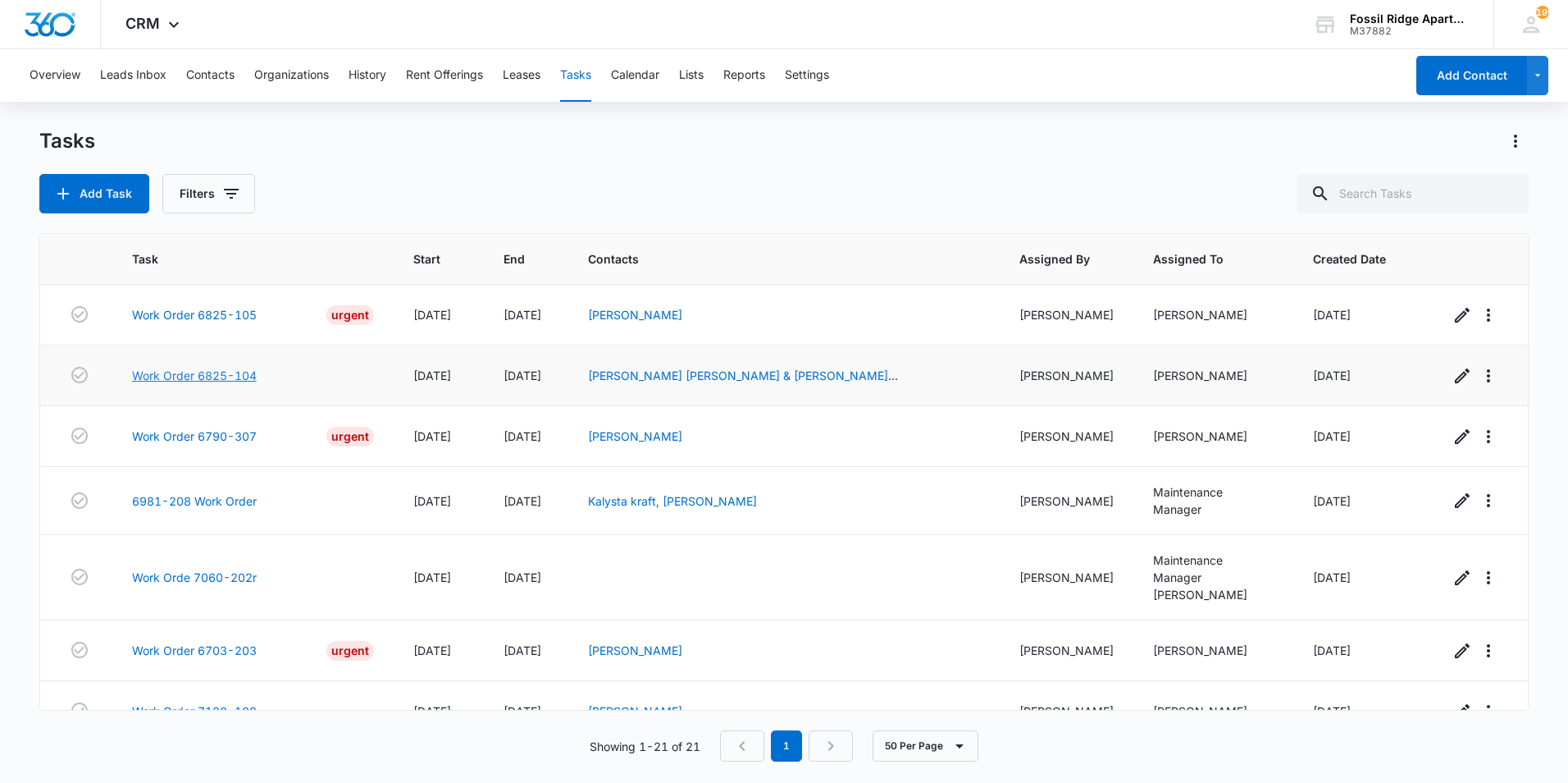
click at [212, 378] on link "Work Order 6825-104" at bounding box center [195, 375] width 125 height 17
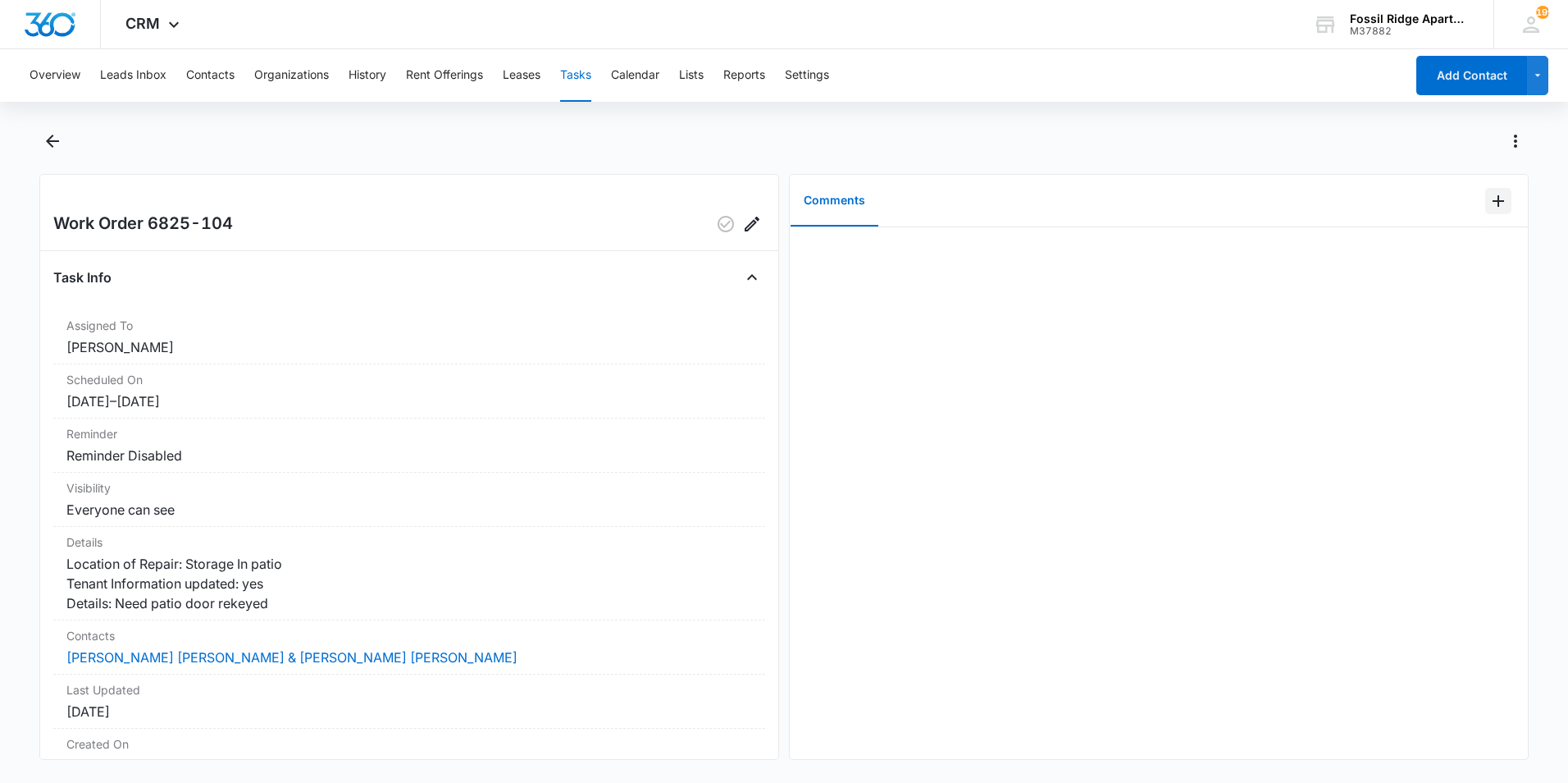
click at [1493, 201] on icon "Add Comment" at bounding box center [1498, 201] width 11 height 11
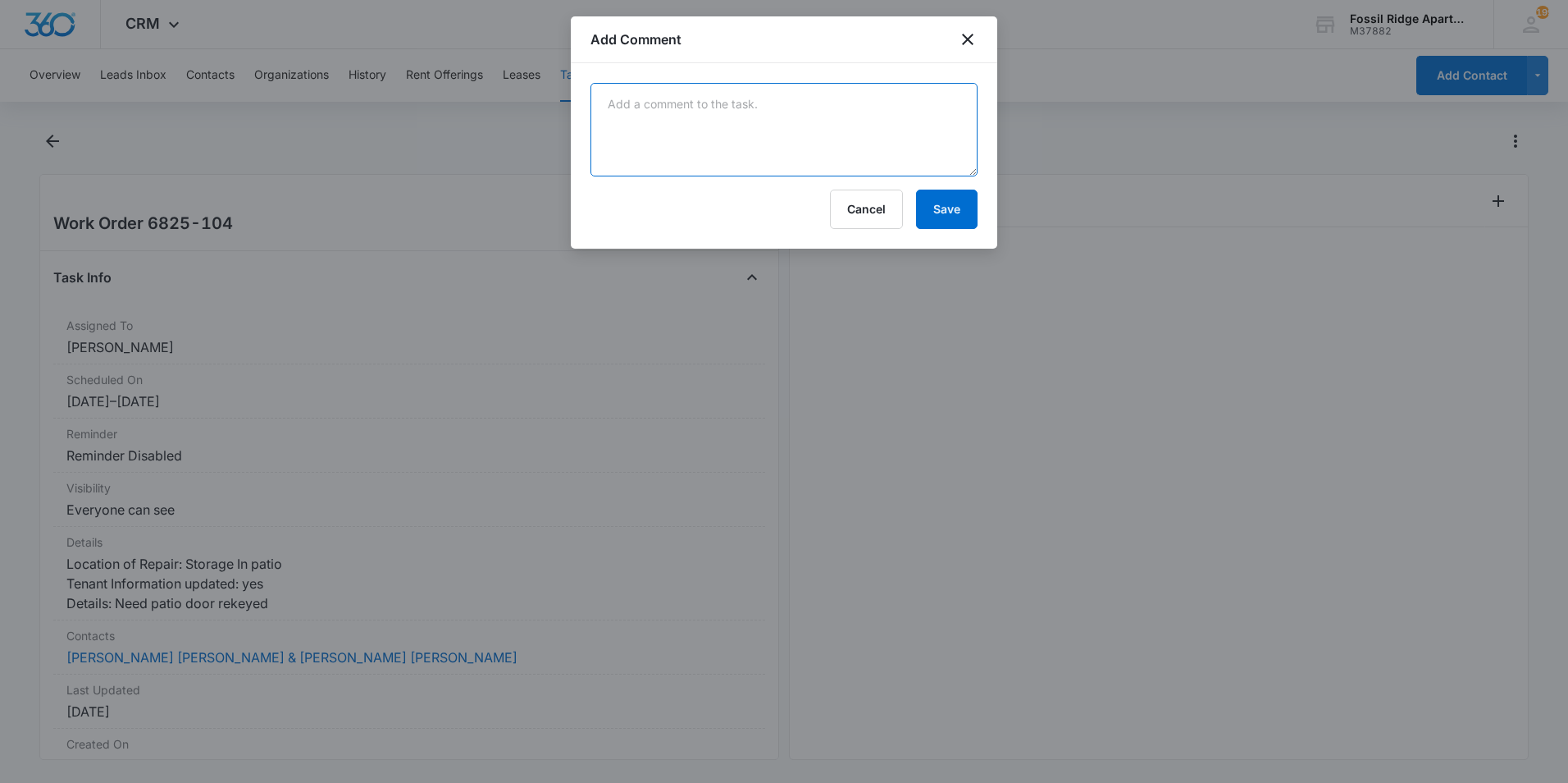
click at [657, 119] on textarea at bounding box center [784, 130] width 387 height 94
type textarea "Patio door was rekeyed."
click at [952, 208] on button "Save" at bounding box center [946, 209] width 62 height 40
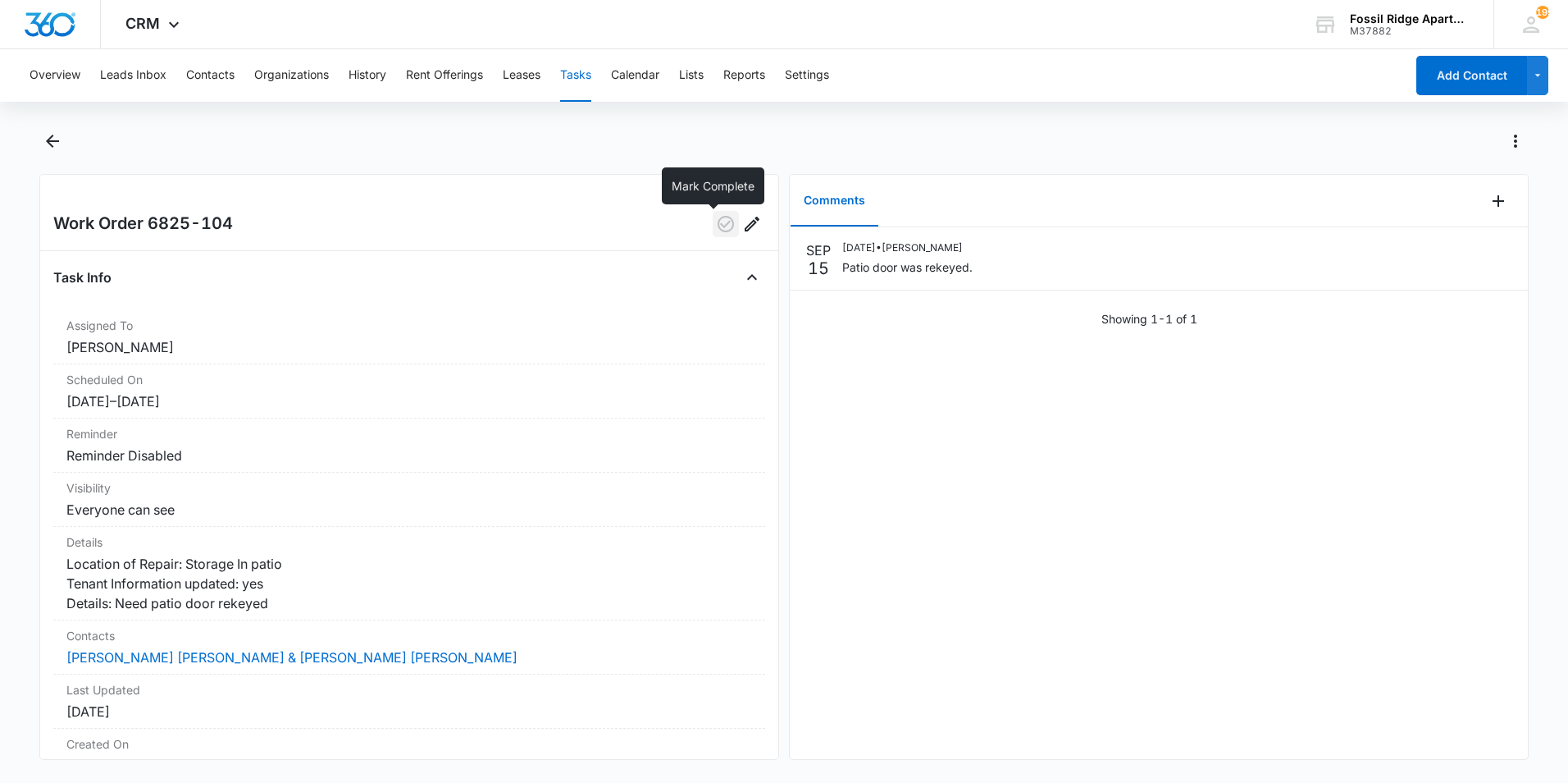
click at [716, 220] on icon "button" at bounding box center [726, 224] width 19 height 19
click at [50, 141] on icon "Back" at bounding box center [52, 141] width 13 height 13
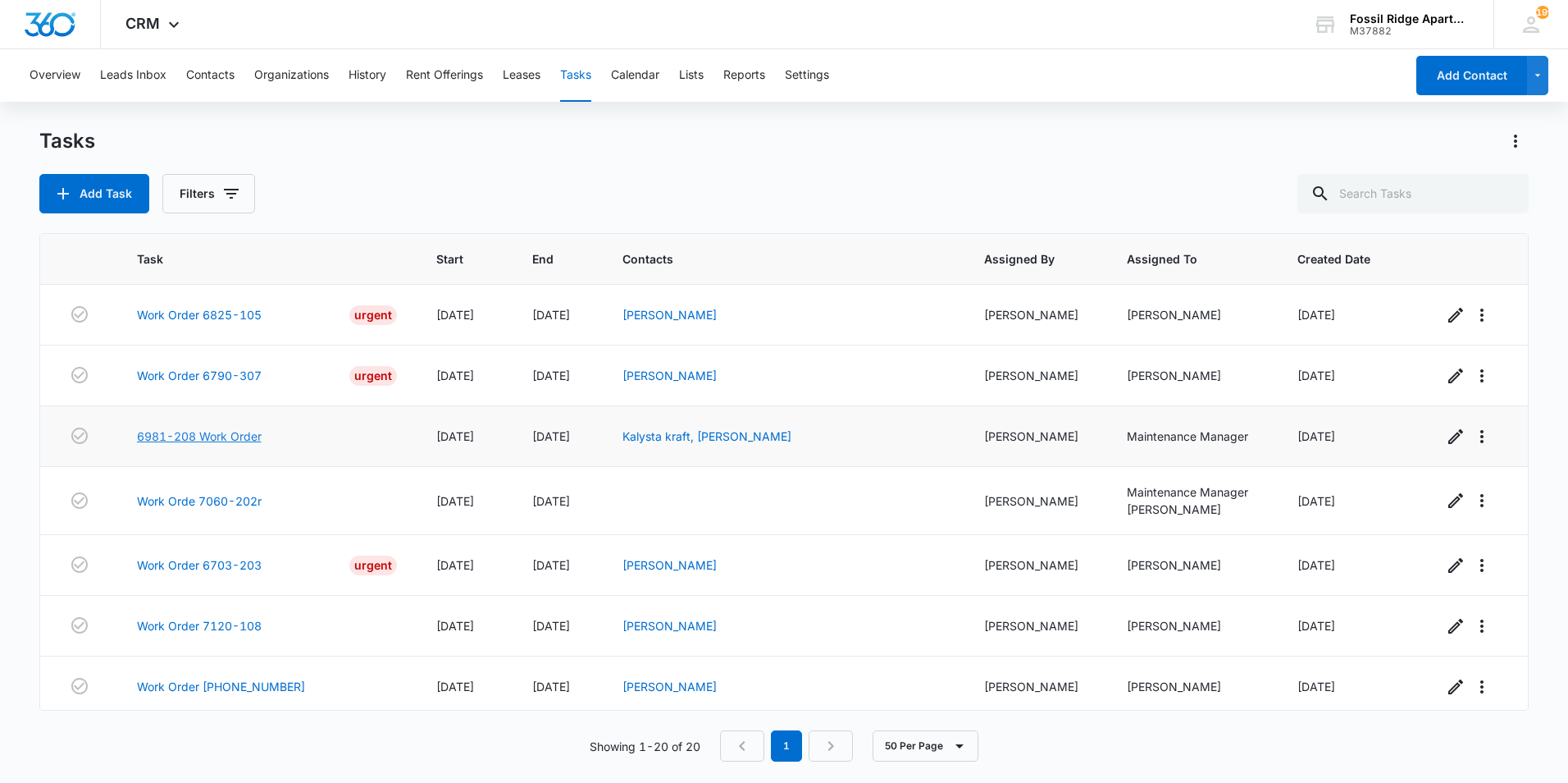
click at [223, 432] on link "6981-208 Work Order" at bounding box center [200, 436] width 125 height 17
